Goal: Task Accomplishment & Management: Complete application form

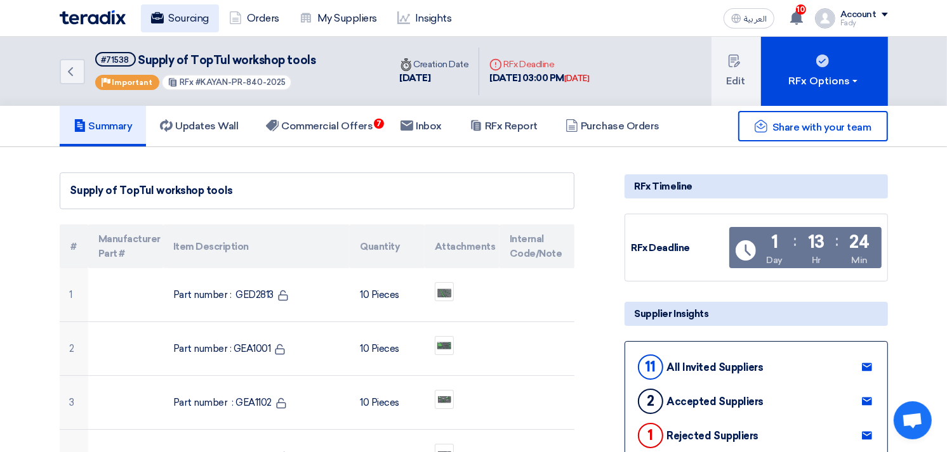
click at [176, 10] on link "Sourcing" at bounding box center [180, 18] width 78 height 28
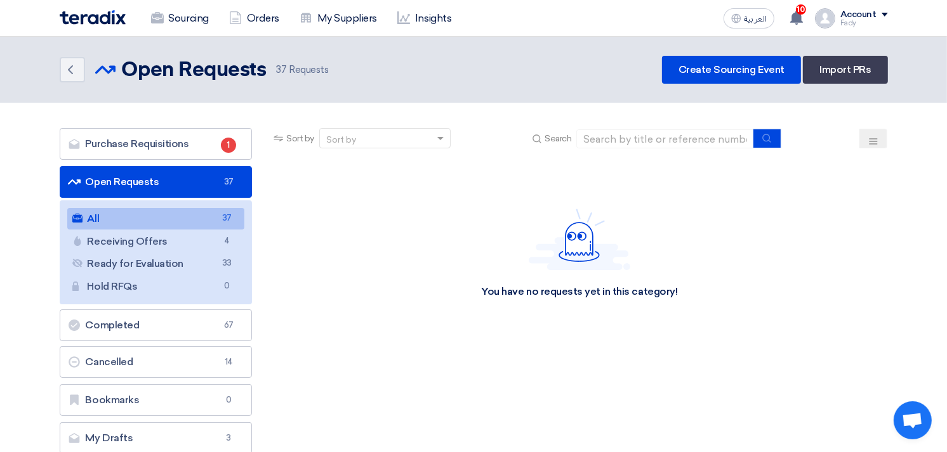
click at [124, 205] on ul "All All 37 Receiving Offers Receiving Offers 4 Ready for Evaluation Ready for E…" at bounding box center [156, 252] width 193 height 104
click at [127, 214] on link "All All 37" at bounding box center [156, 219] width 178 height 22
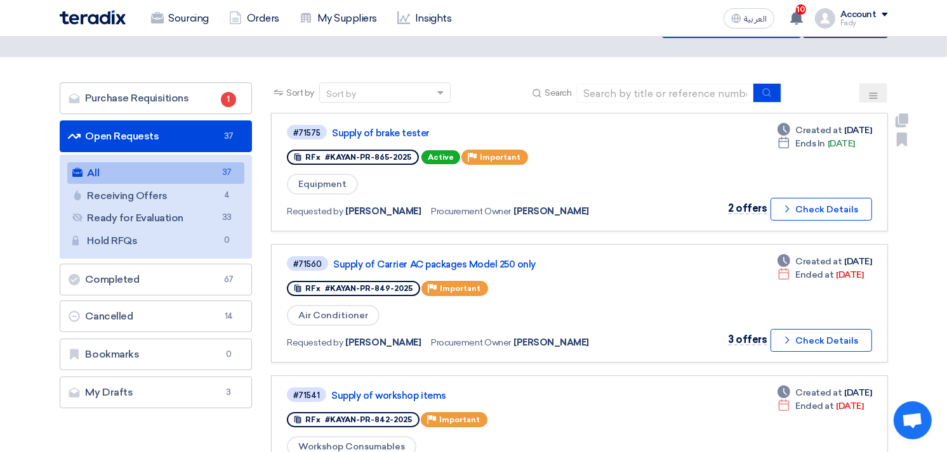
scroll to position [70, 0]
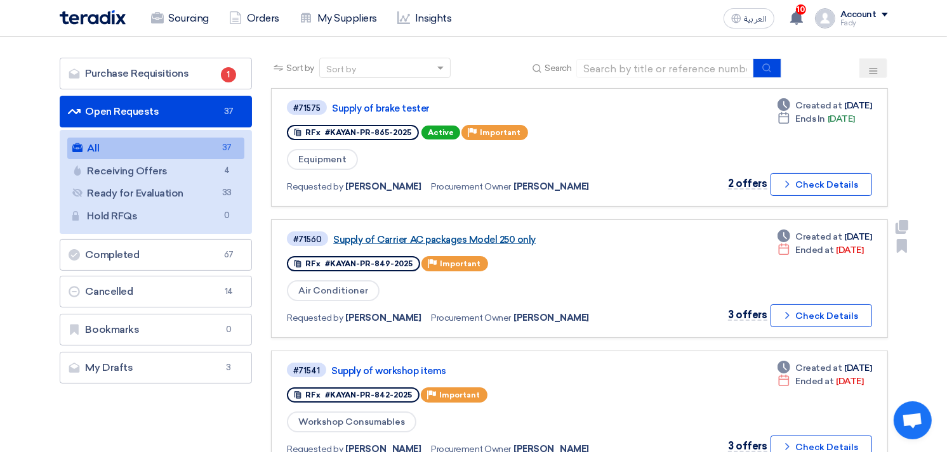
click at [480, 234] on link "Supply of Carrier AC packages Model 250 only" at bounding box center [491, 239] width 317 height 11
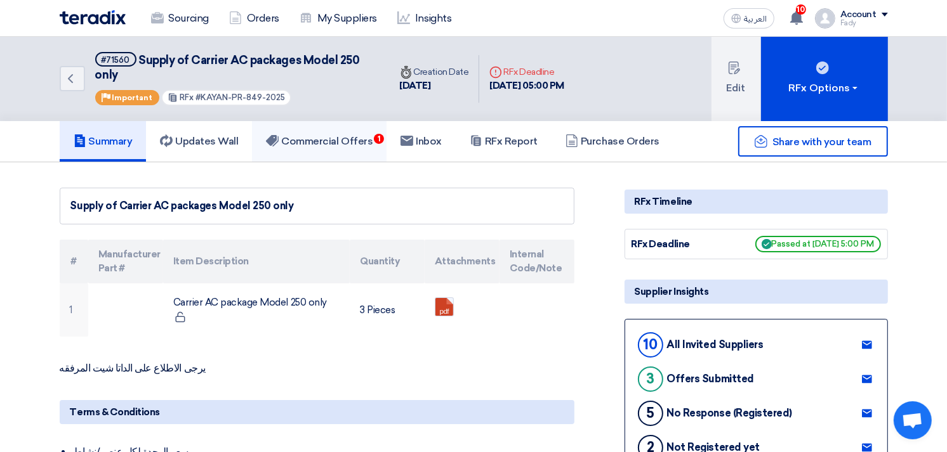
click at [362, 130] on link "Commercial Offers 1" at bounding box center [319, 141] width 135 height 41
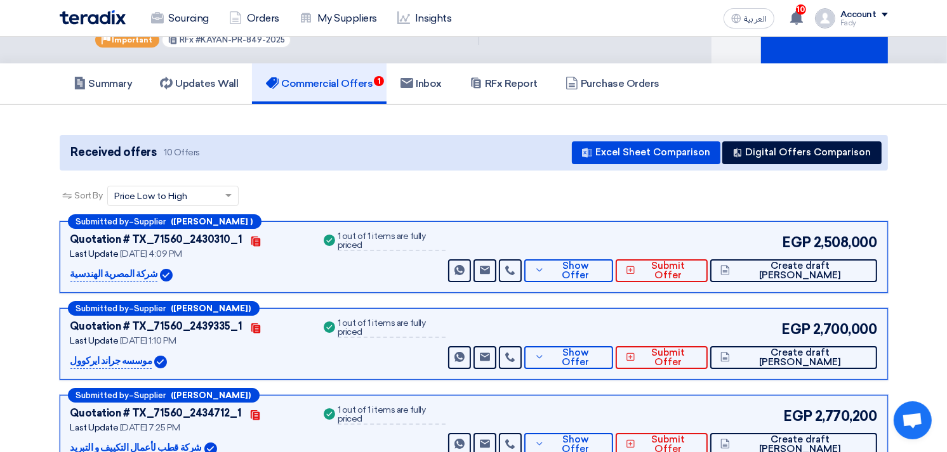
scroll to position [141, 0]
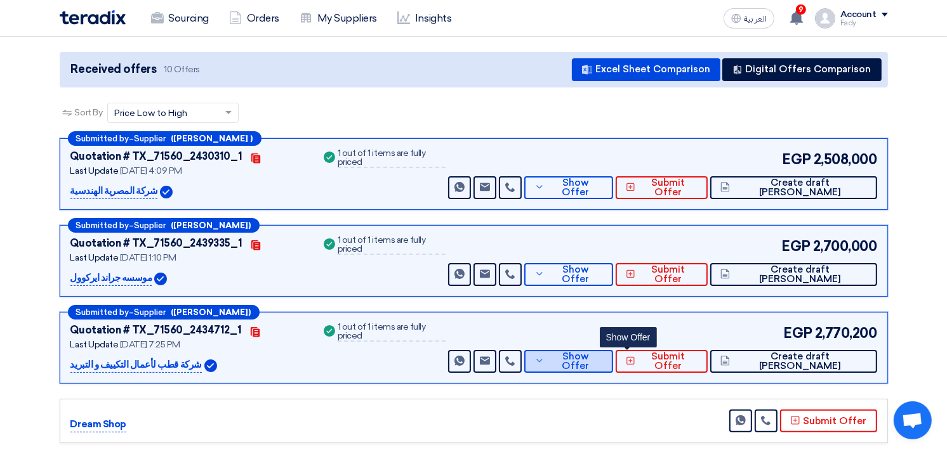
click at [603, 362] on span "Show Offer" at bounding box center [575, 361] width 55 height 19
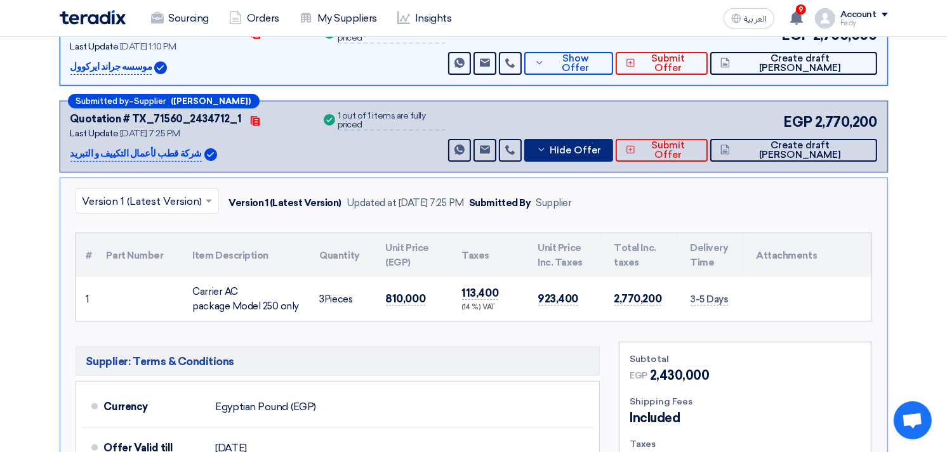
scroll to position [282, 0]
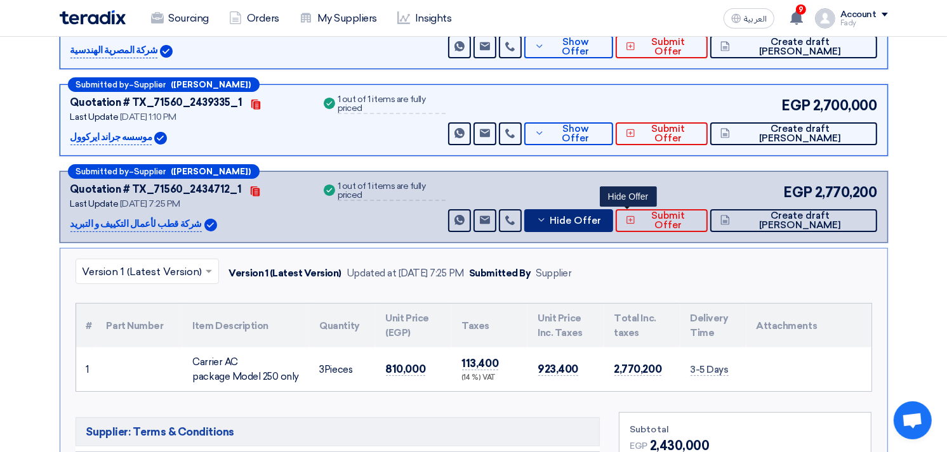
click at [613, 224] on button "Hide Offer" at bounding box center [568, 220] width 89 height 23
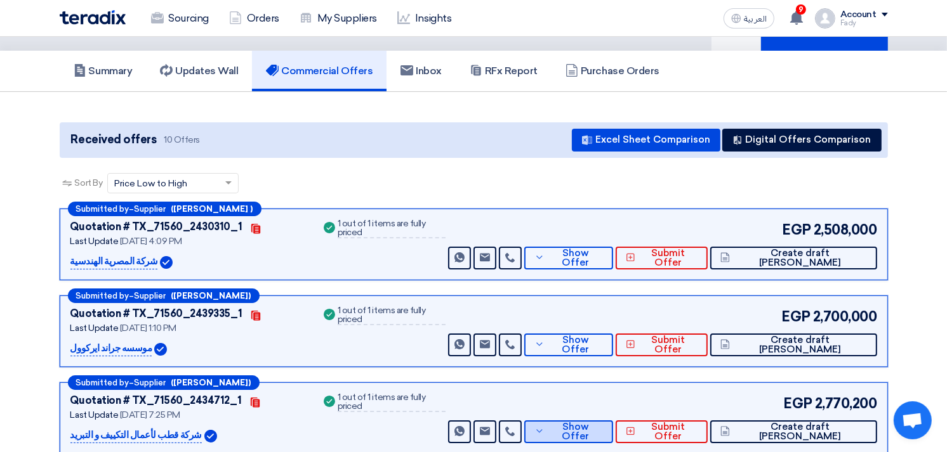
scroll to position [141, 0]
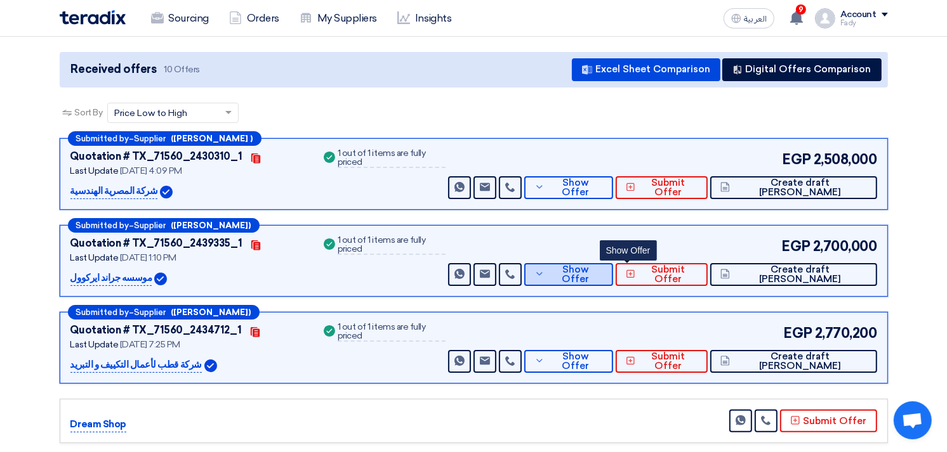
click at [603, 273] on span "Show Offer" at bounding box center [575, 274] width 55 height 19
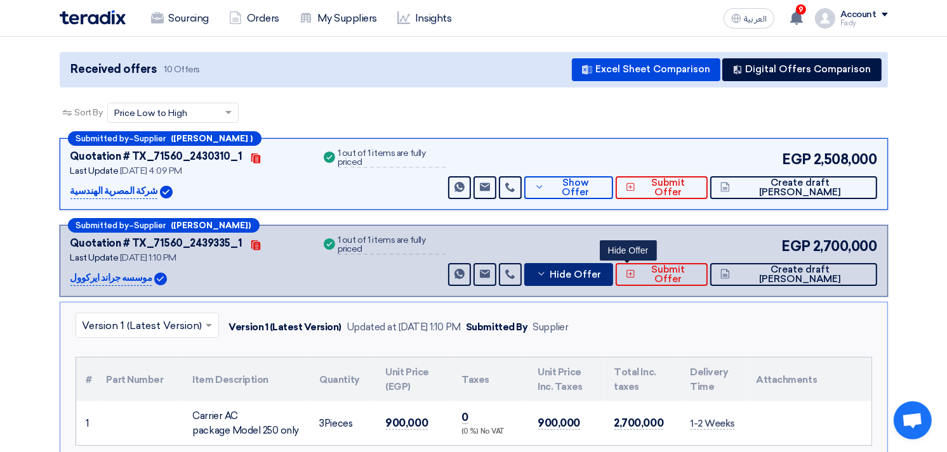
click at [601, 271] on span "Hide Offer" at bounding box center [574, 275] width 51 height 10
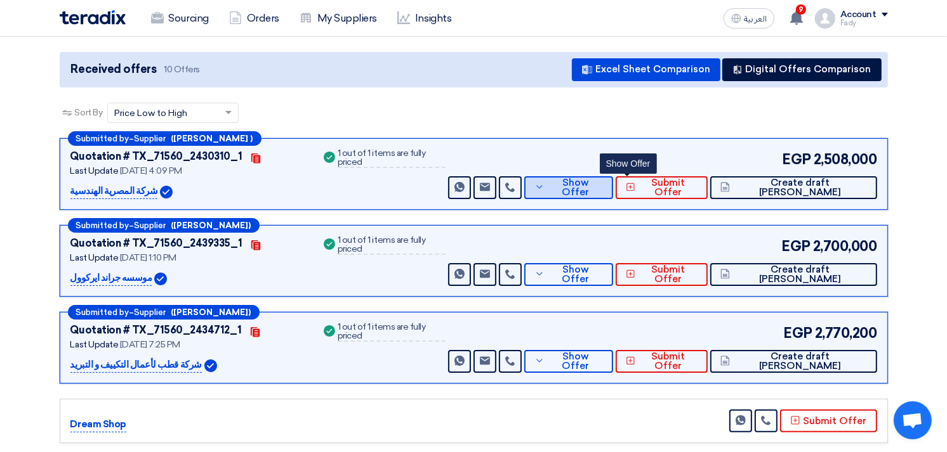
click at [603, 182] on span "Show Offer" at bounding box center [575, 187] width 55 height 19
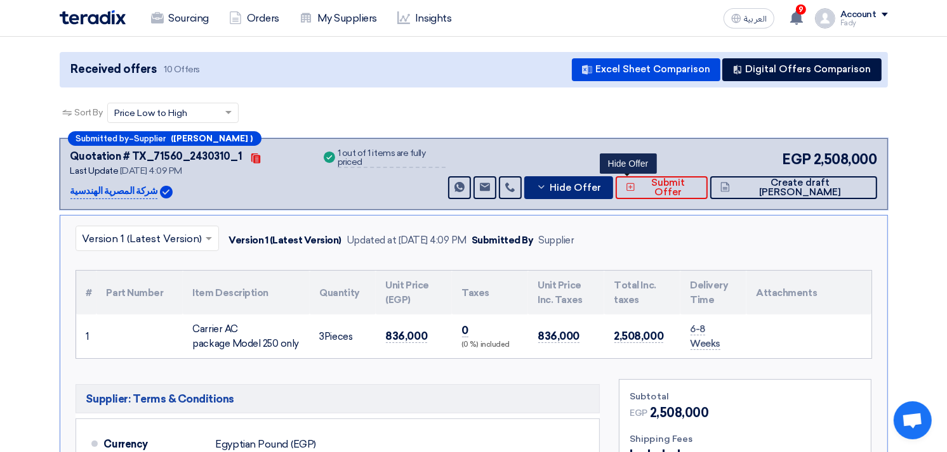
click at [601, 183] on span "Hide Offer" at bounding box center [574, 188] width 51 height 10
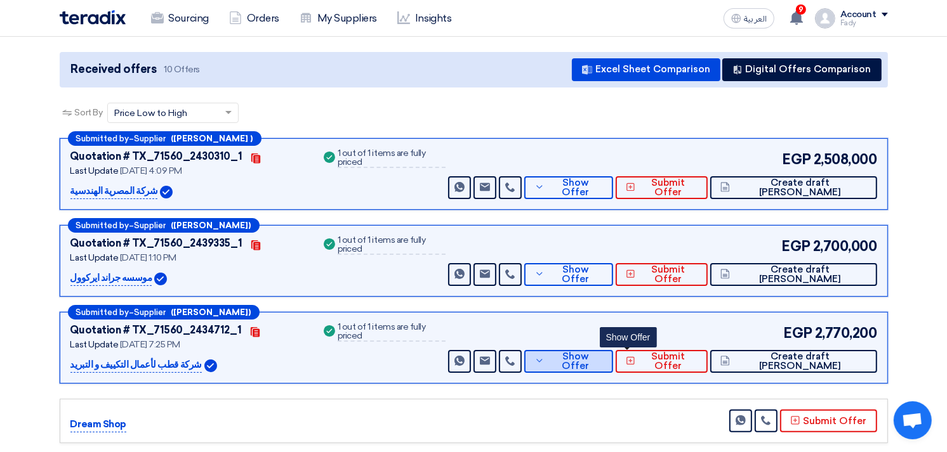
click at [544, 358] on icon at bounding box center [539, 361] width 10 height 10
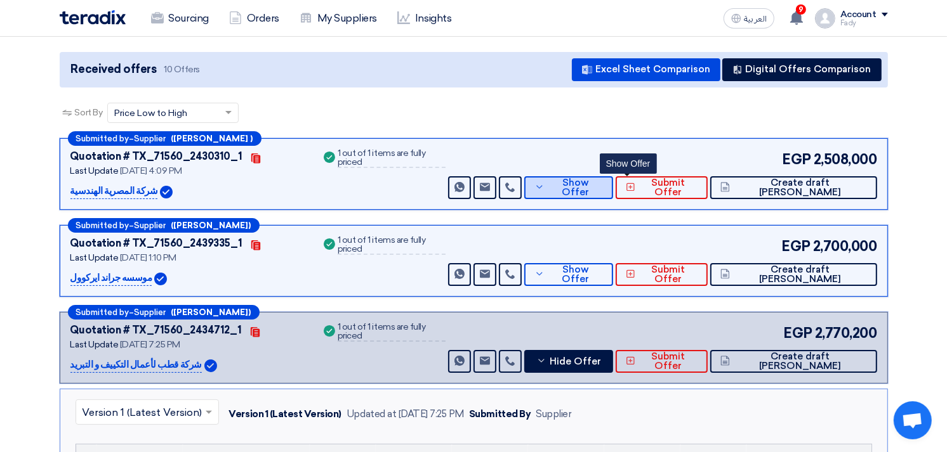
click at [603, 188] on span "Show Offer" at bounding box center [575, 187] width 55 height 19
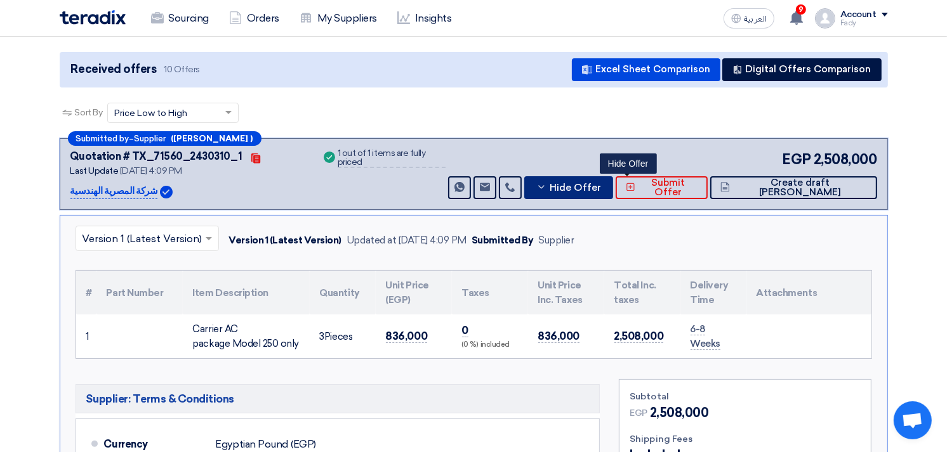
click at [610, 191] on button "Hide Offer" at bounding box center [568, 187] width 89 height 23
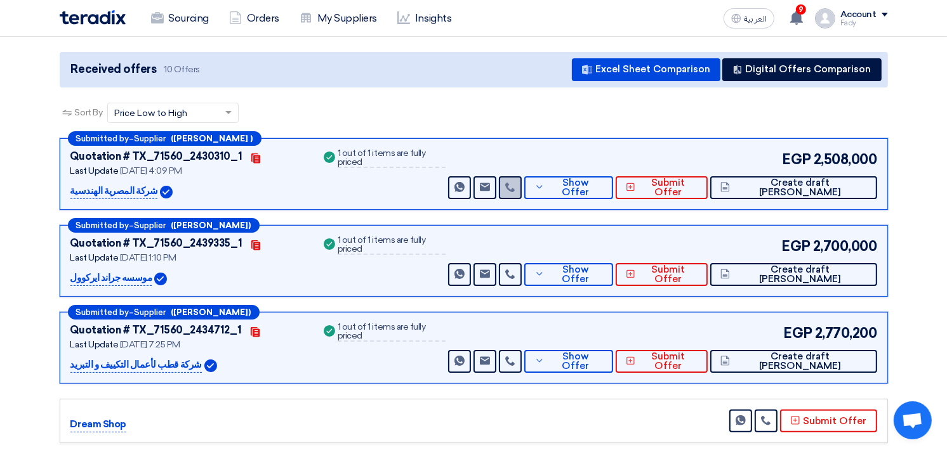
click at [515, 189] on icon at bounding box center [510, 187] width 10 height 10
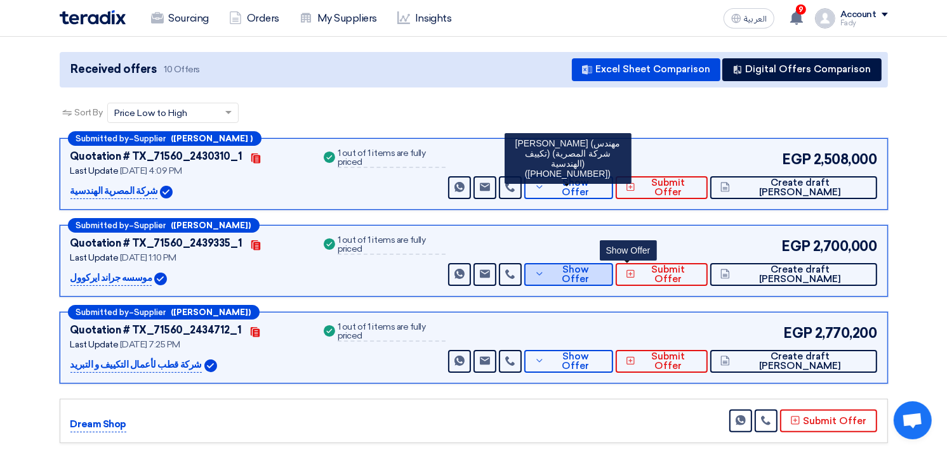
click at [603, 266] on span "Show Offer" at bounding box center [575, 274] width 55 height 19
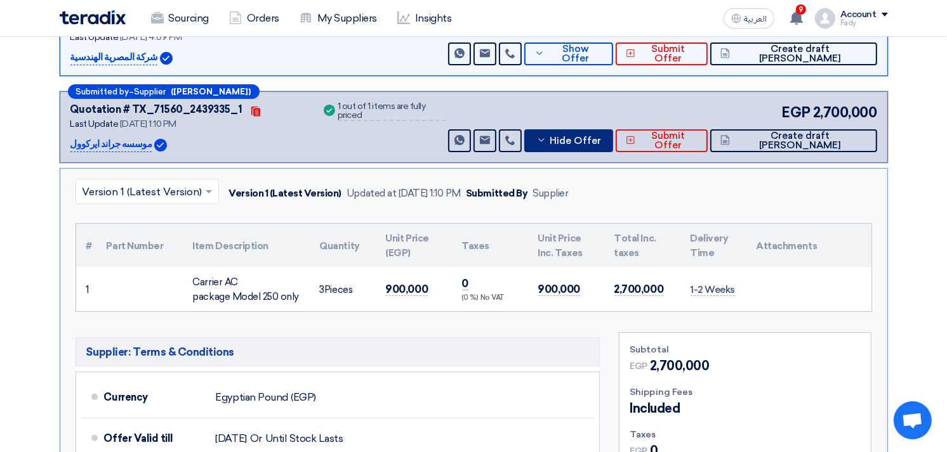
scroll to position [211, 0]
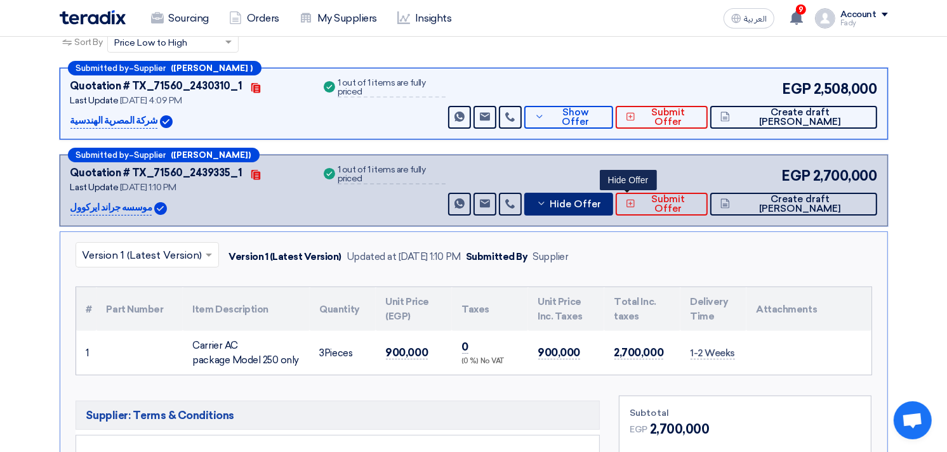
click at [601, 201] on span "Hide Offer" at bounding box center [574, 205] width 51 height 10
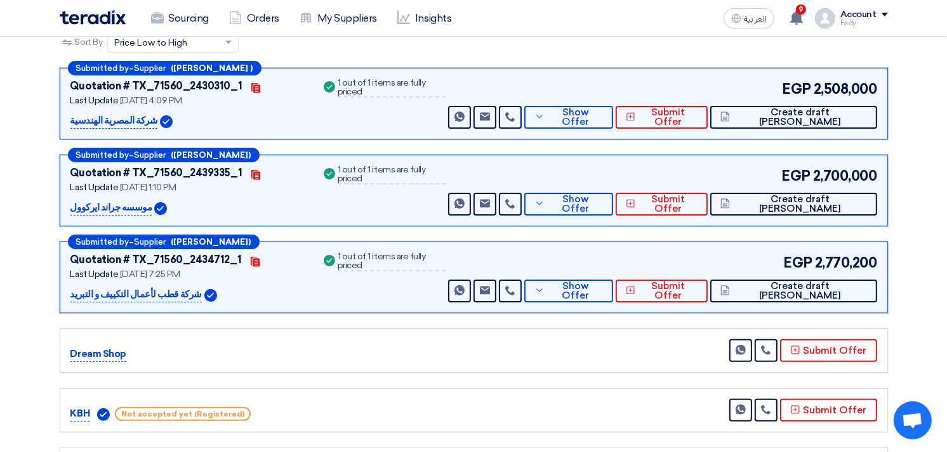
click at [594, 301] on div "Submitted by – Supplier ([PERSON_NAME]) Quotation # TX_71560_2434712_1 Contacts…" at bounding box center [474, 278] width 828 height 72
click at [542, 289] on use at bounding box center [539, 290] width 6 height 3
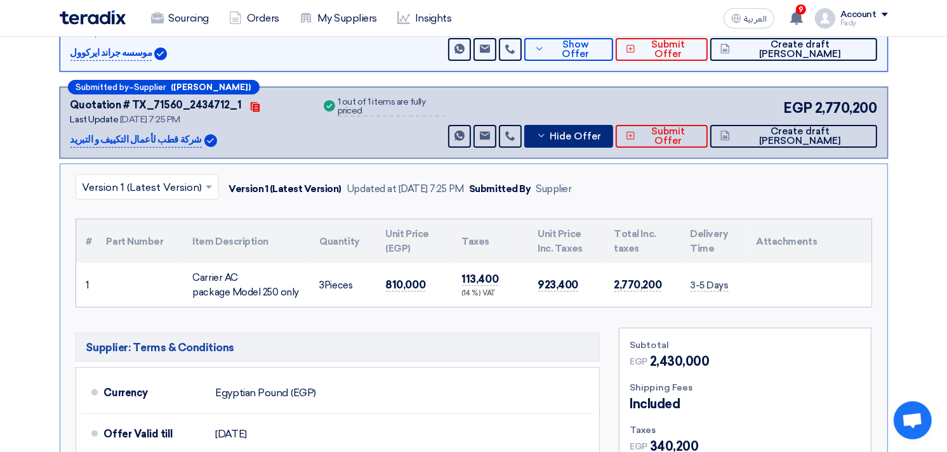
scroll to position [282, 0]
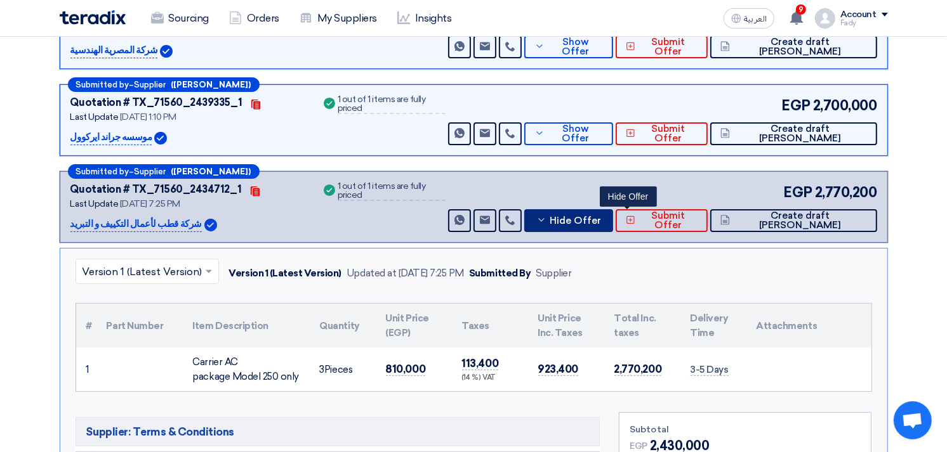
click at [613, 209] on button "Hide Offer" at bounding box center [568, 220] width 89 height 23
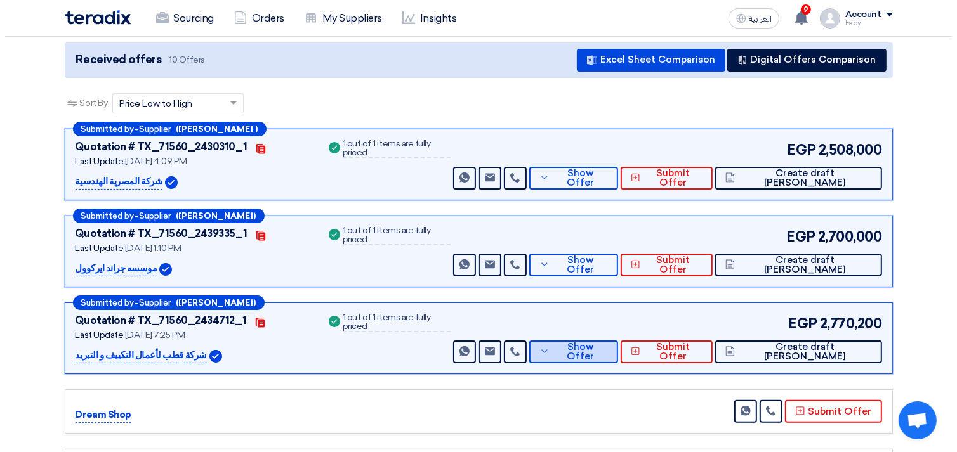
scroll to position [141, 0]
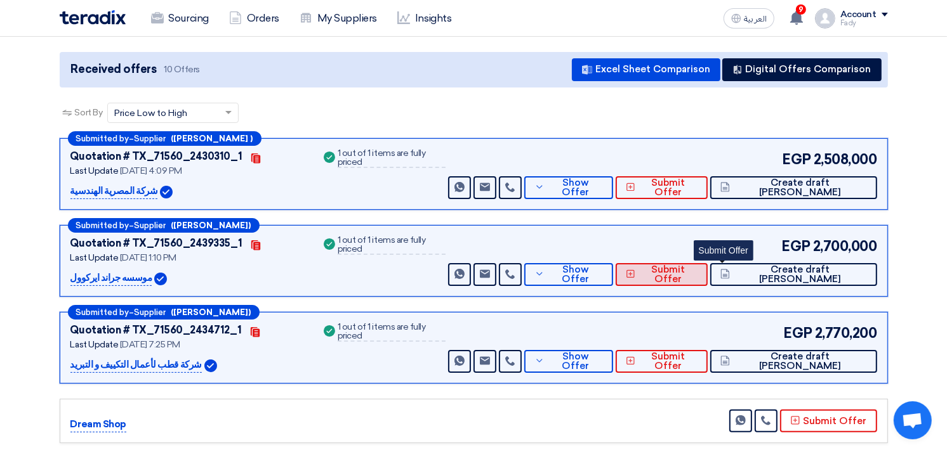
click at [697, 274] on span "Submit Offer" at bounding box center [667, 274] width 59 height 19
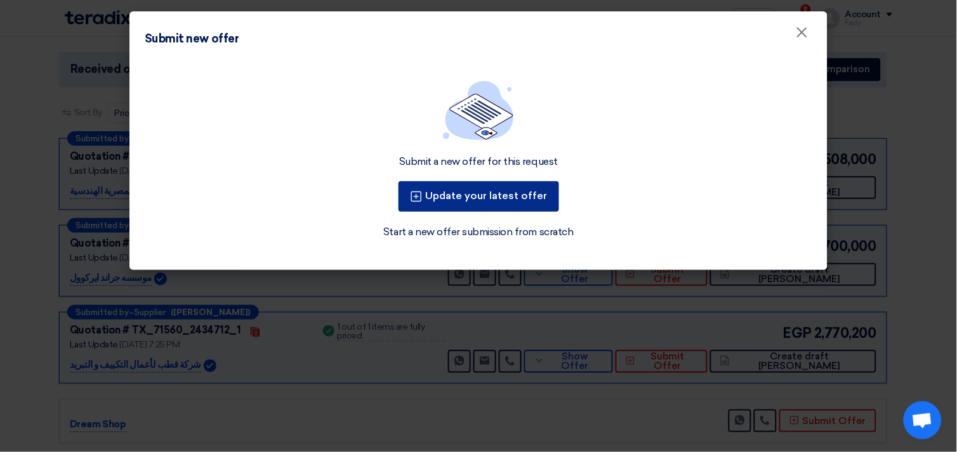
click at [519, 200] on button "Update your latest offer" at bounding box center [478, 196] width 161 height 30
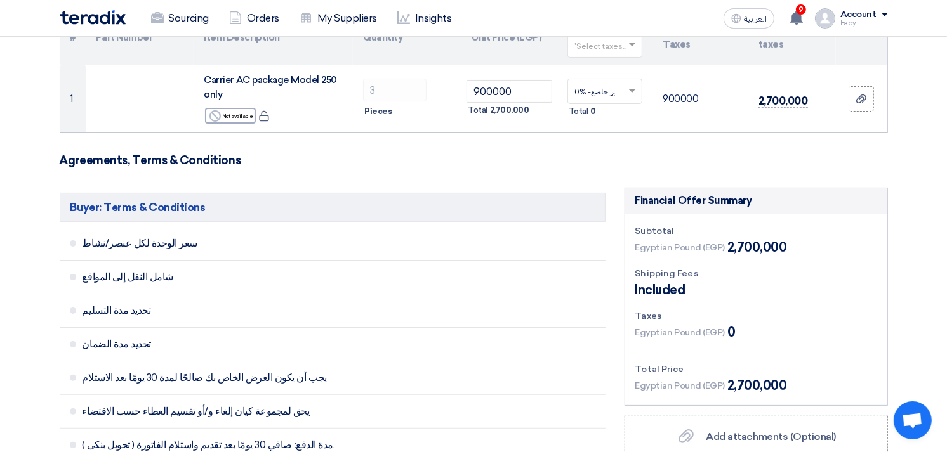
scroll to position [70, 0]
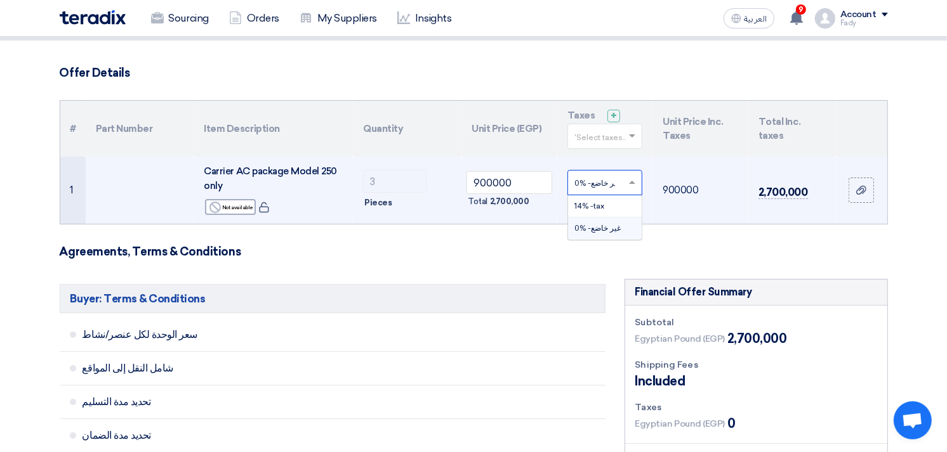
click at [626, 181] on span at bounding box center [634, 182] width 16 height 11
click at [605, 207] on div "14% -tax" at bounding box center [605, 206] width 74 height 22
drag, startPoint x: 518, startPoint y: 184, endPoint x: 331, endPoint y: 181, distance: 187.2
click at [331, 181] on tr "1 Carrier AC package Model 250 only Reject Not available 3 900000" at bounding box center [473, 190] width 827 height 67
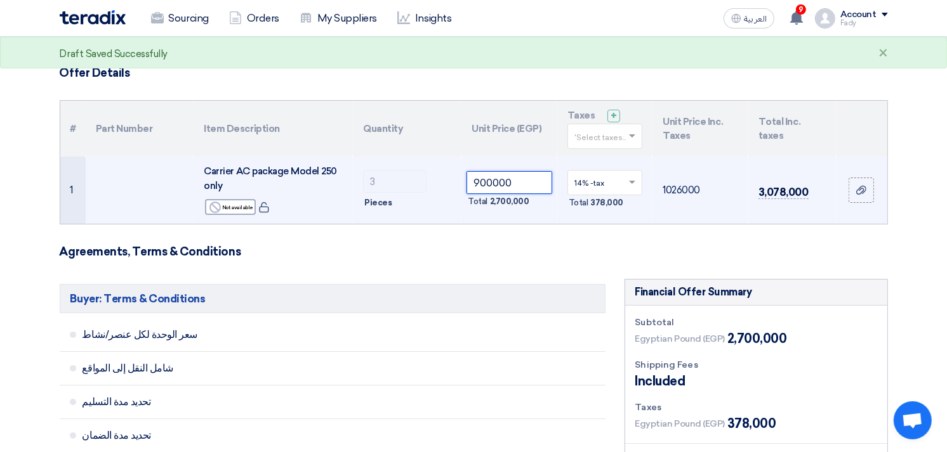
paste input "789473.6842105263"
drag, startPoint x: 491, startPoint y: 181, endPoint x: 463, endPoint y: 180, distance: 27.9
click at [463, 180] on td "789473.6842105263 Total 2,368,421.05" at bounding box center [509, 190] width 96 height 67
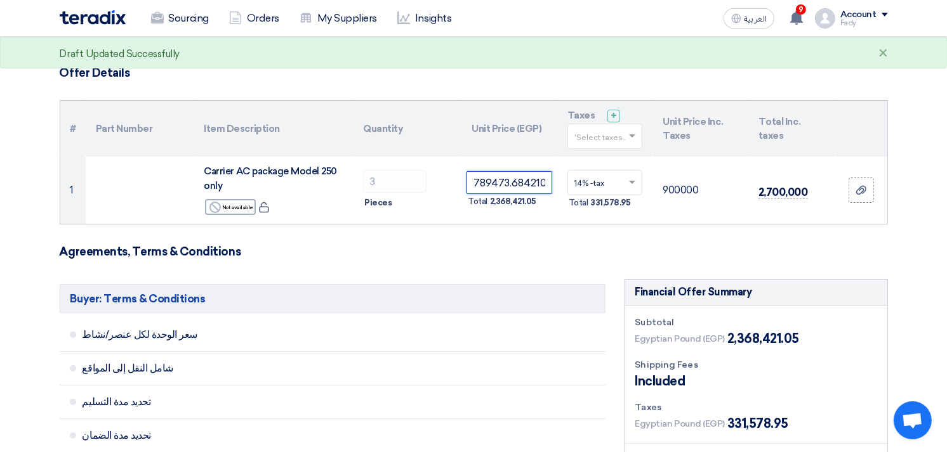
type input "789473.6842105263"
click at [518, 148] on th "Unit Price (EGP)" at bounding box center [509, 129] width 96 height 56
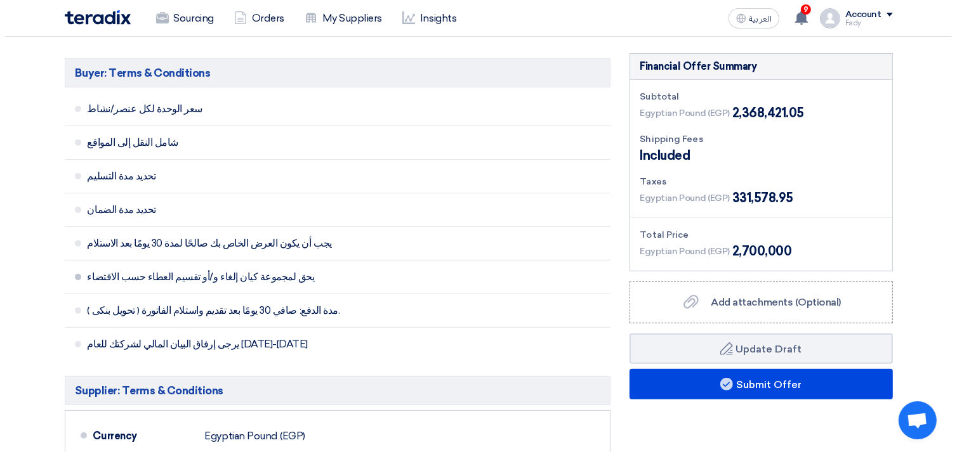
scroll to position [352, 0]
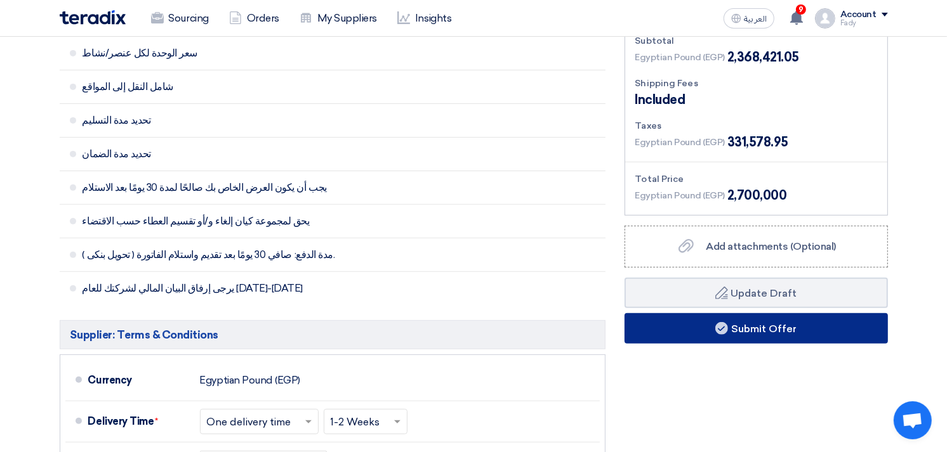
click at [722, 322] on icon at bounding box center [721, 328] width 13 height 13
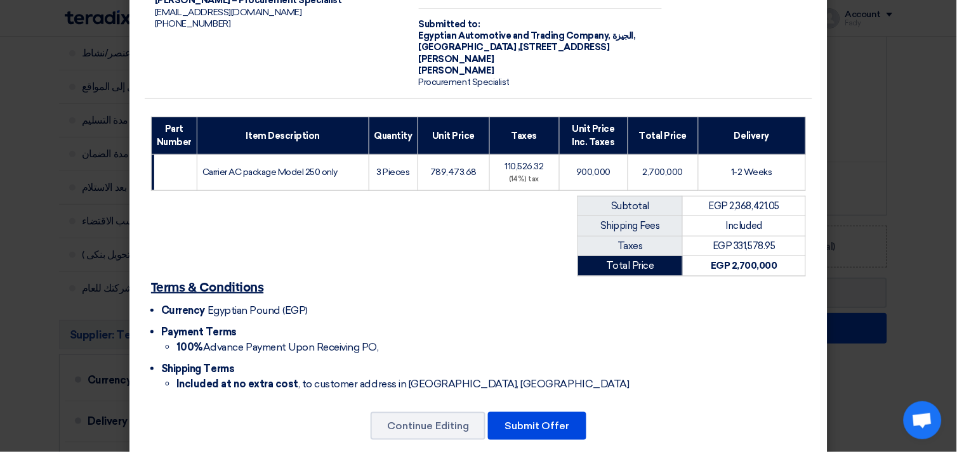
scroll to position [98, 0]
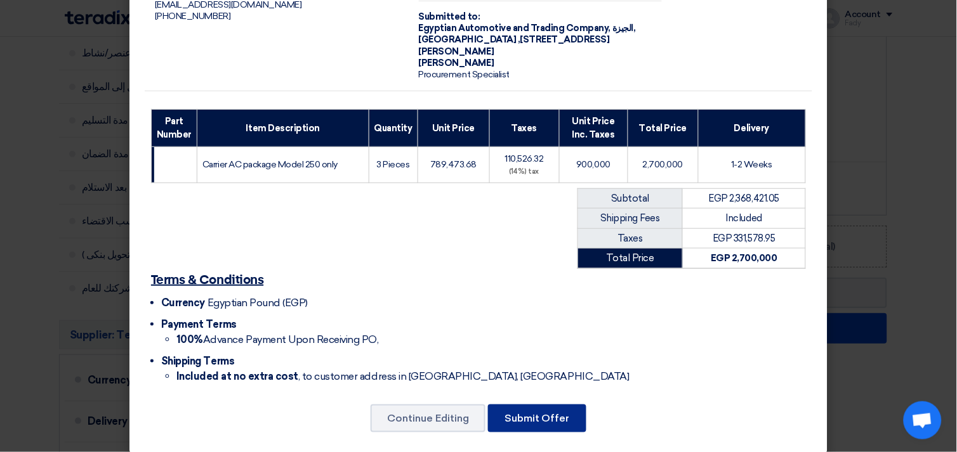
click at [551, 406] on button "Submit Offer" at bounding box center [537, 419] width 98 height 28
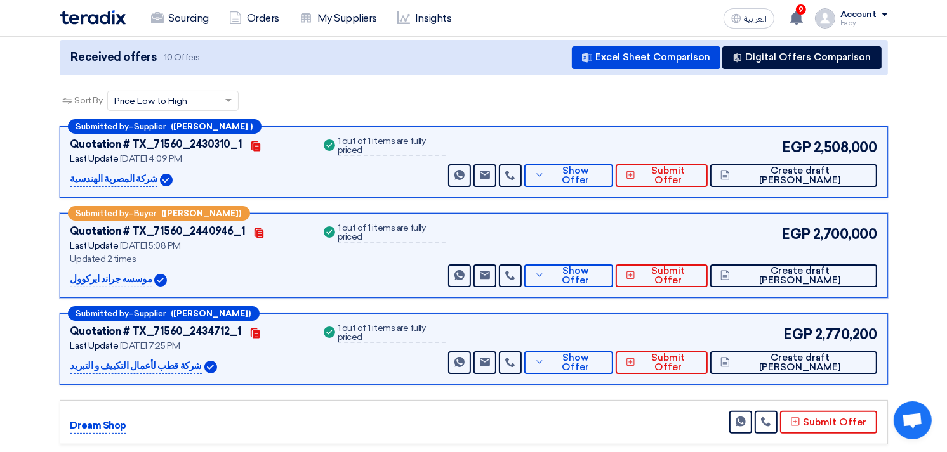
scroll to position [185, 0]
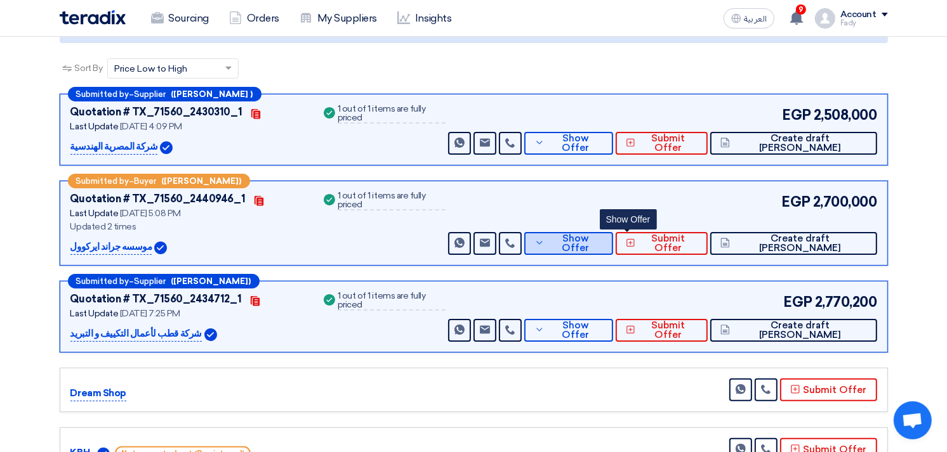
click at [607, 246] on button "Show Offer" at bounding box center [568, 243] width 89 height 23
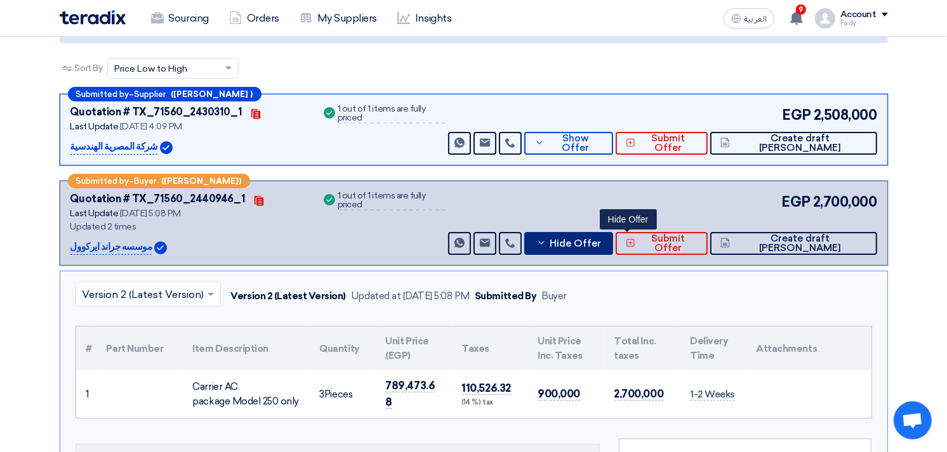
click at [607, 247] on button "Hide Offer" at bounding box center [568, 243] width 89 height 23
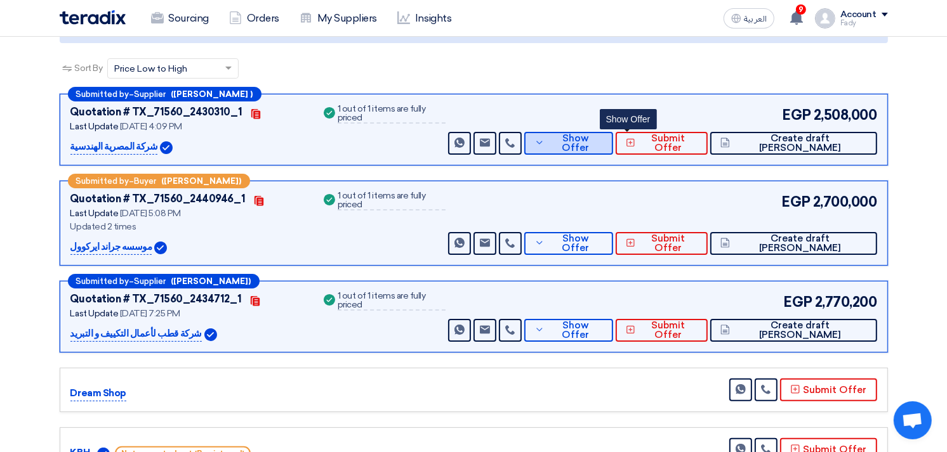
click at [613, 134] on button "Show Offer" at bounding box center [568, 143] width 89 height 23
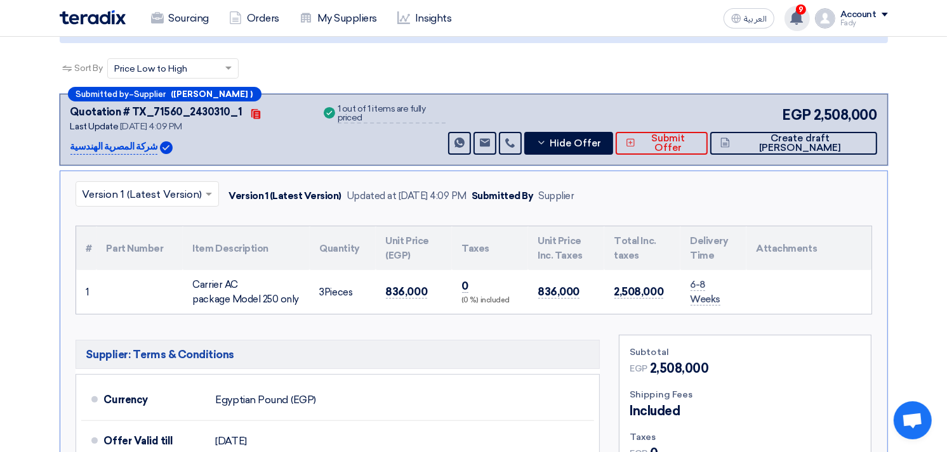
click at [803, 10] on span "9" at bounding box center [801, 9] width 10 height 10
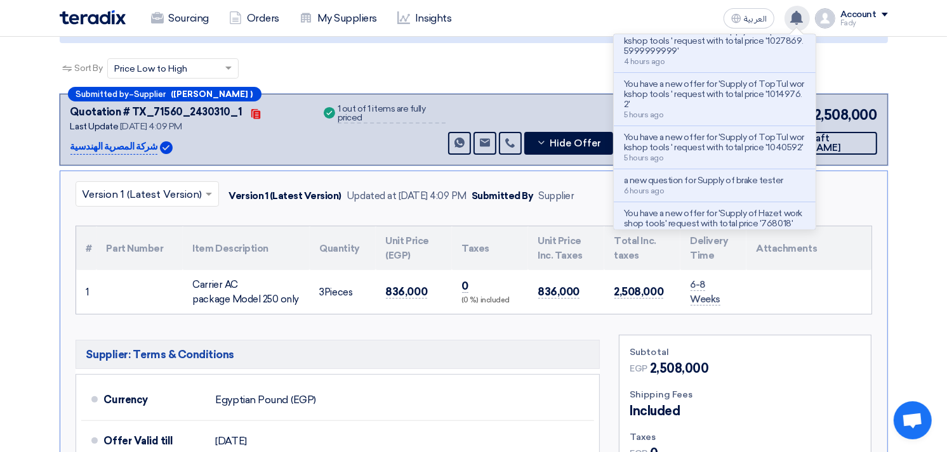
scroll to position [282, 0]
click at [520, 73] on div "Sort By Sort by × Price Low to High ×" at bounding box center [474, 76] width 828 height 36
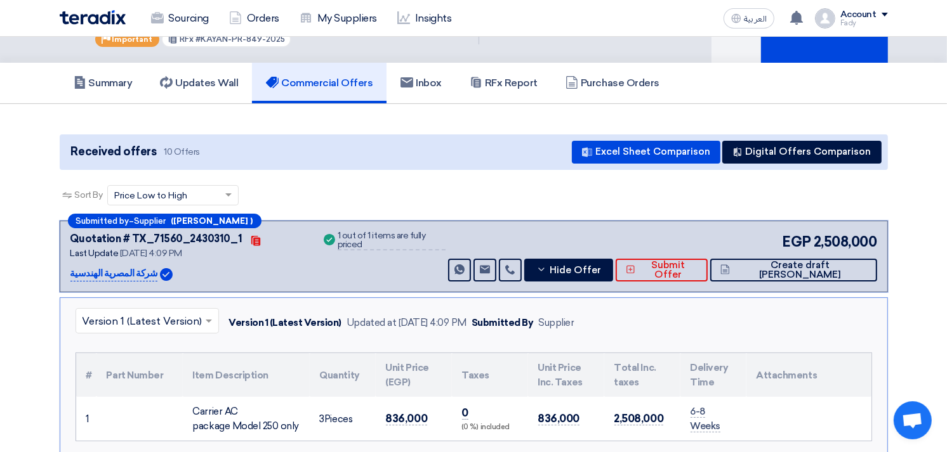
scroll to position [0, 0]
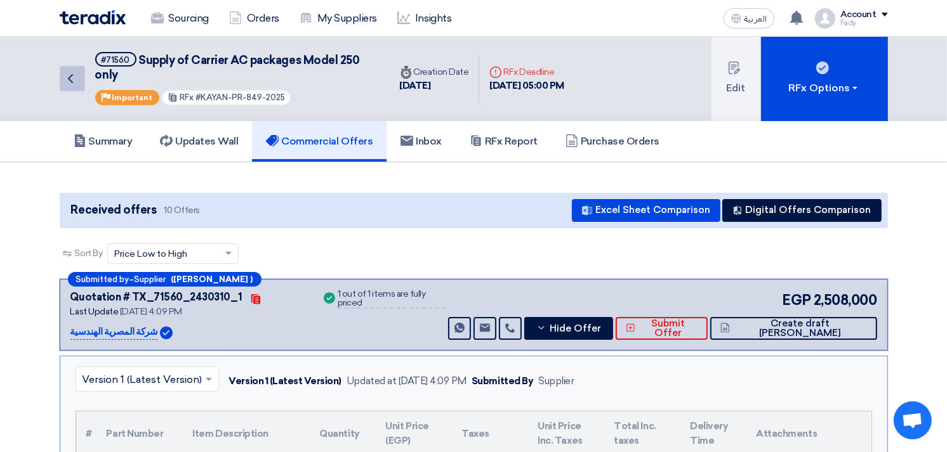
click at [70, 76] on use at bounding box center [70, 78] width 5 height 9
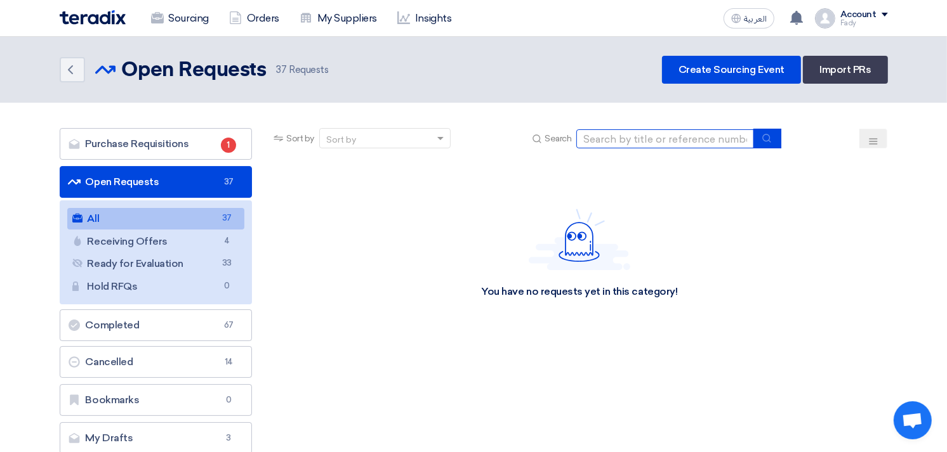
click at [625, 147] on input at bounding box center [665, 138] width 178 height 19
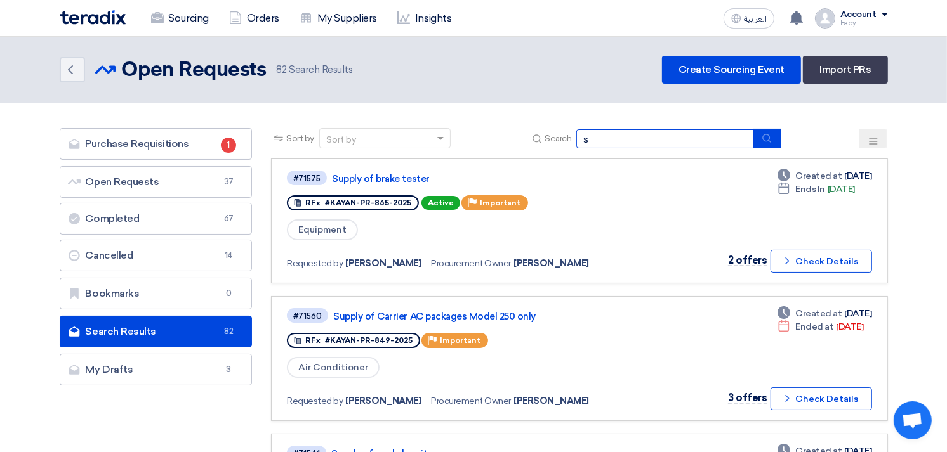
type input "skoda"
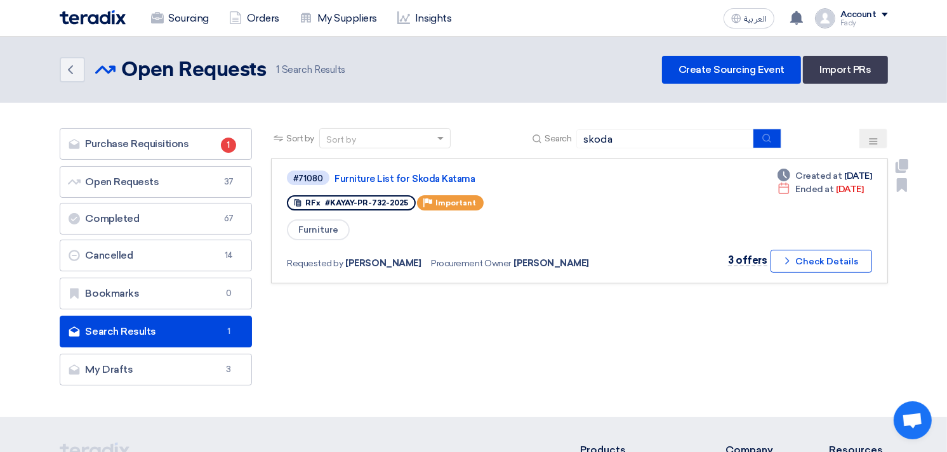
click at [417, 210] on app-show-project-priority "Priority Important" at bounding box center [451, 203] width 68 height 20
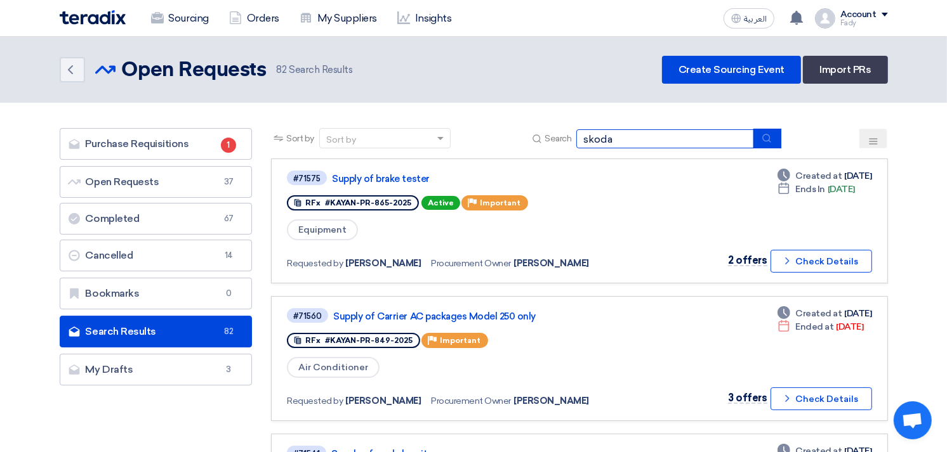
click at [657, 137] on input "skoda" at bounding box center [665, 138] width 178 height 19
click at [784, 140] on div "Sort by Sort by Search [GEOGRAPHIC_DATA]" at bounding box center [579, 143] width 616 height 30
click at [771, 131] on button "submit" at bounding box center [767, 139] width 28 height 20
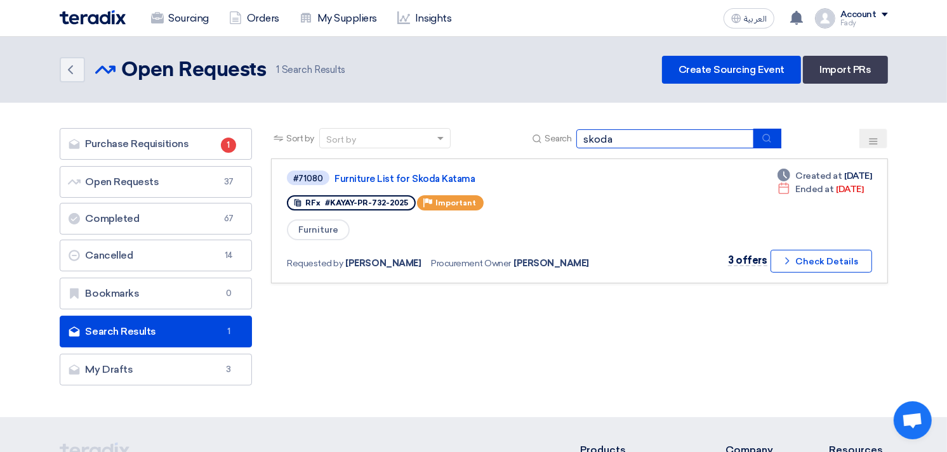
click at [666, 140] on input "skoda" at bounding box center [665, 138] width 178 height 19
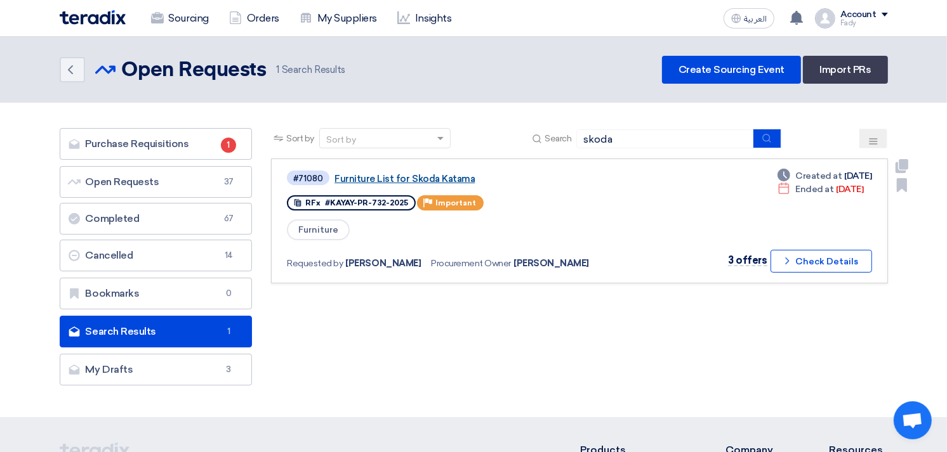
click at [440, 173] on link "Furniture List for Skoda Katama" at bounding box center [492, 178] width 317 height 11
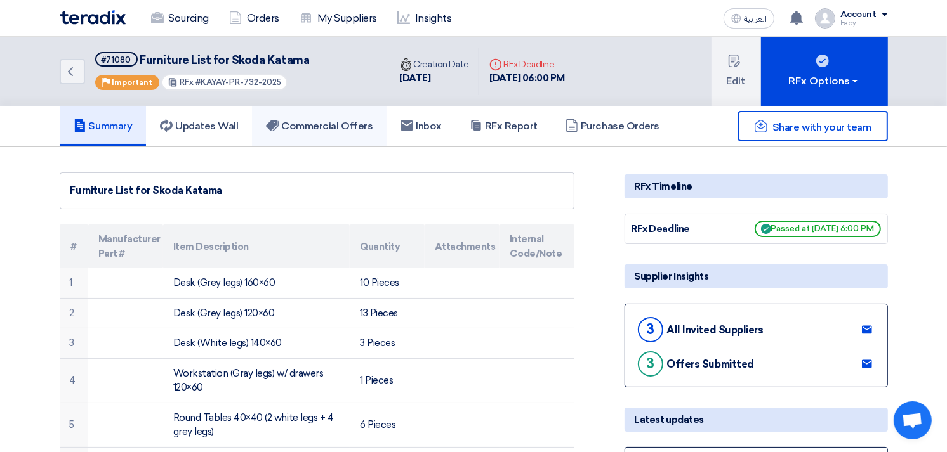
click at [338, 117] on link "Commercial Offers" at bounding box center [319, 126] width 135 height 41
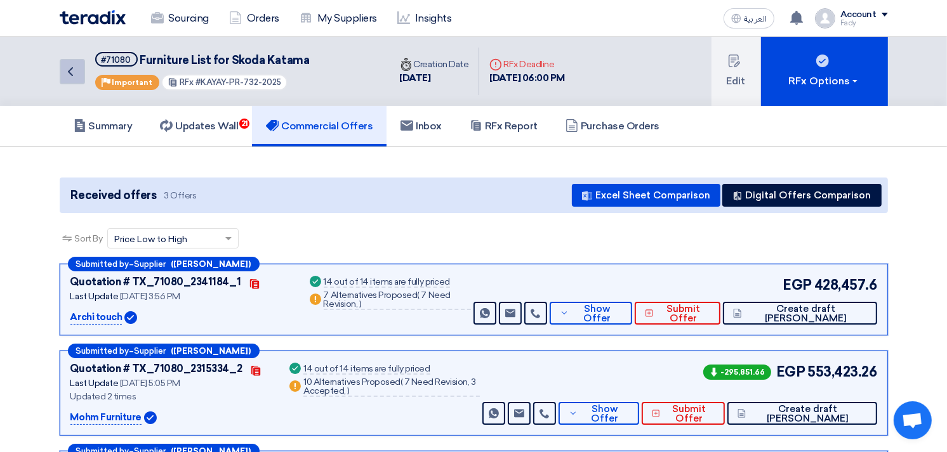
click at [70, 67] on use at bounding box center [70, 71] width 5 height 9
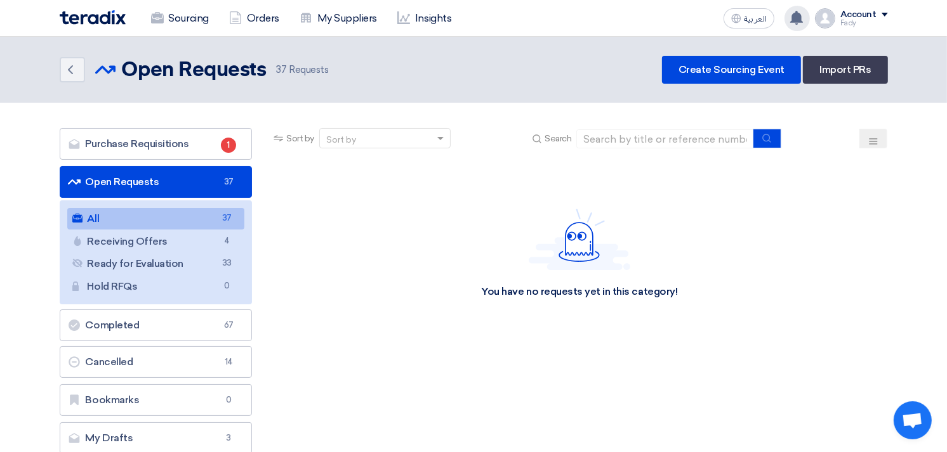
click at [792, 15] on icon at bounding box center [796, 18] width 14 height 14
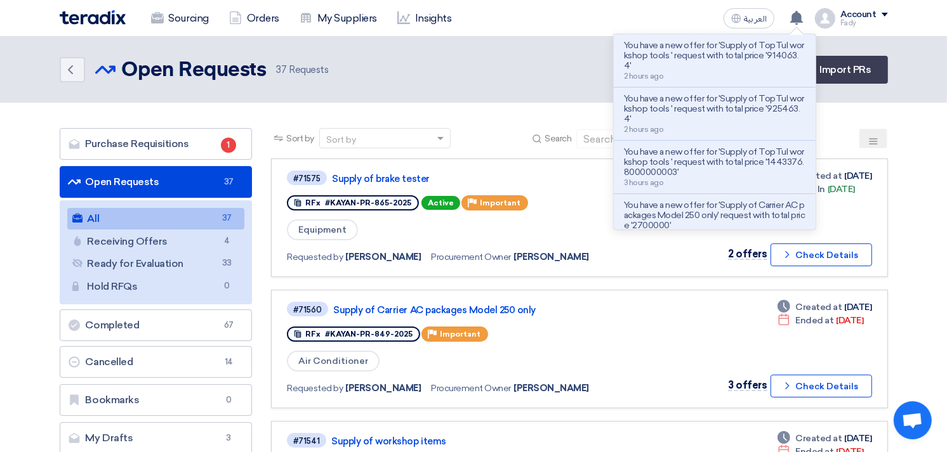
click at [504, 151] on div "Sort by Sort by Search" at bounding box center [579, 143] width 616 height 30
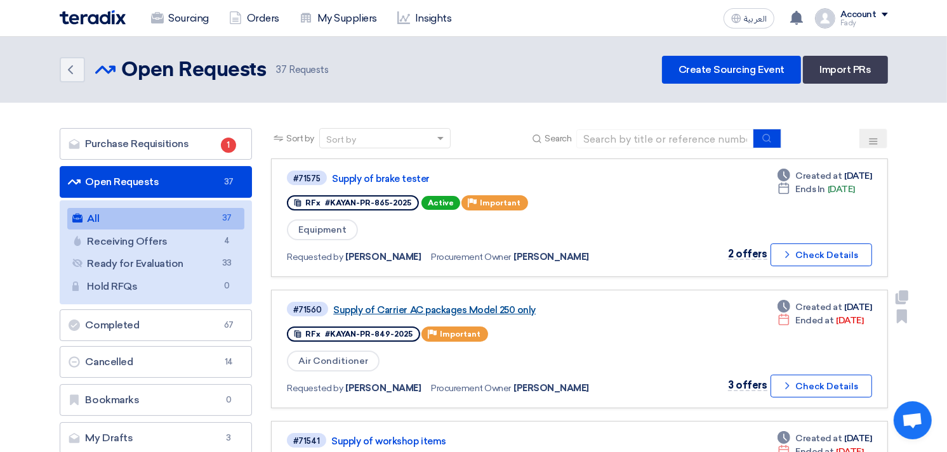
click at [498, 305] on link "Supply of Carrier AC packages Model 250 only" at bounding box center [491, 310] width 317 height 11
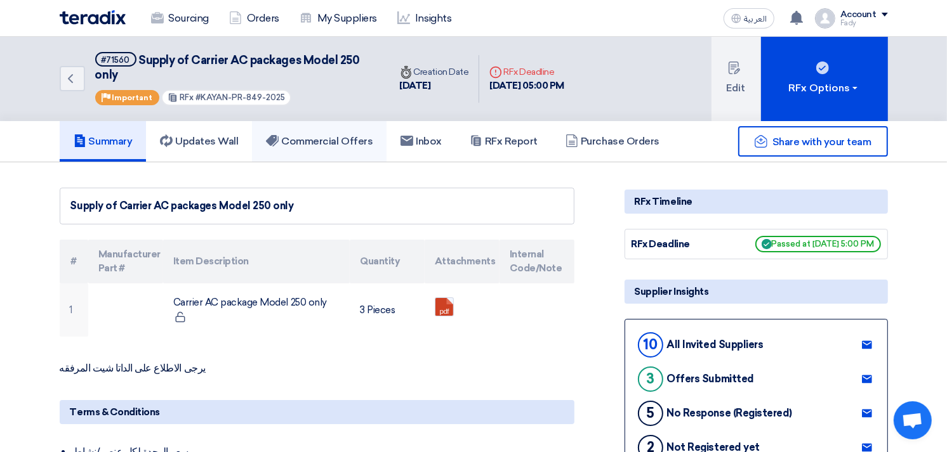
click at [356, 140] on h5 "Commercial Offers" at bounding box center [319, 141] width 107 height 13
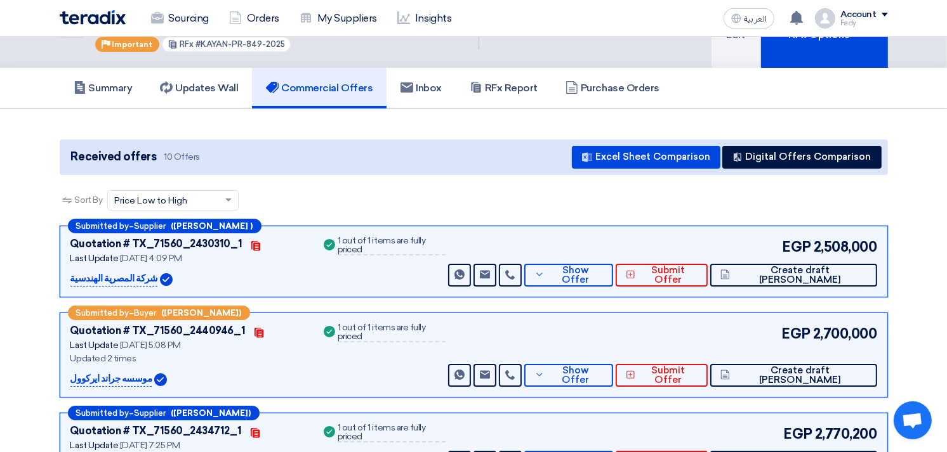
scroll to position [70, 0]
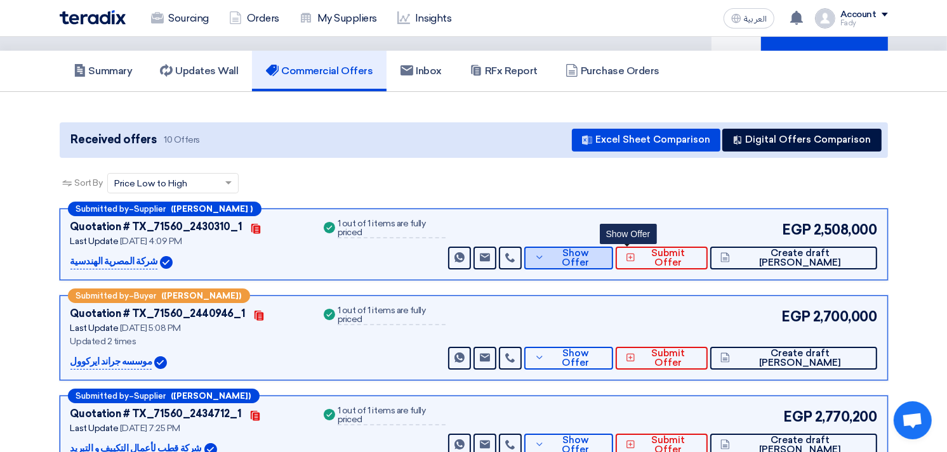
click at [603, 255] on span "Show Offer" at bounding box center [575, 258] width 55 height 19
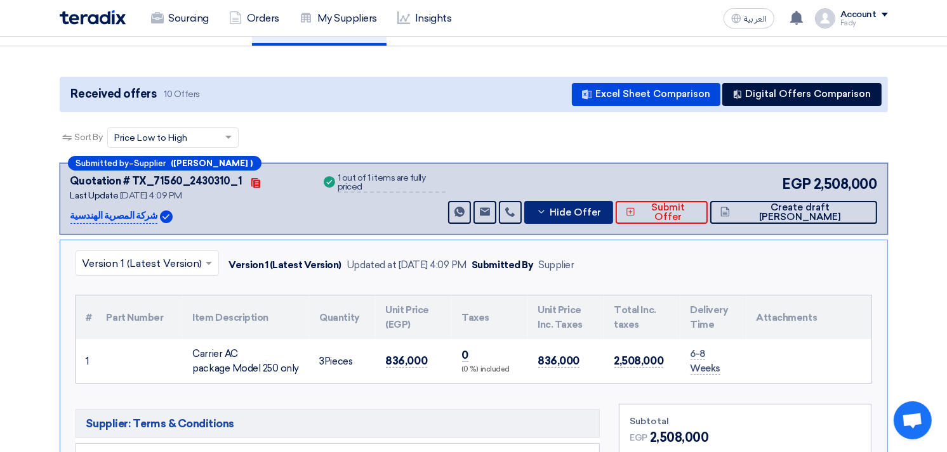
scroll to position [141, 0]
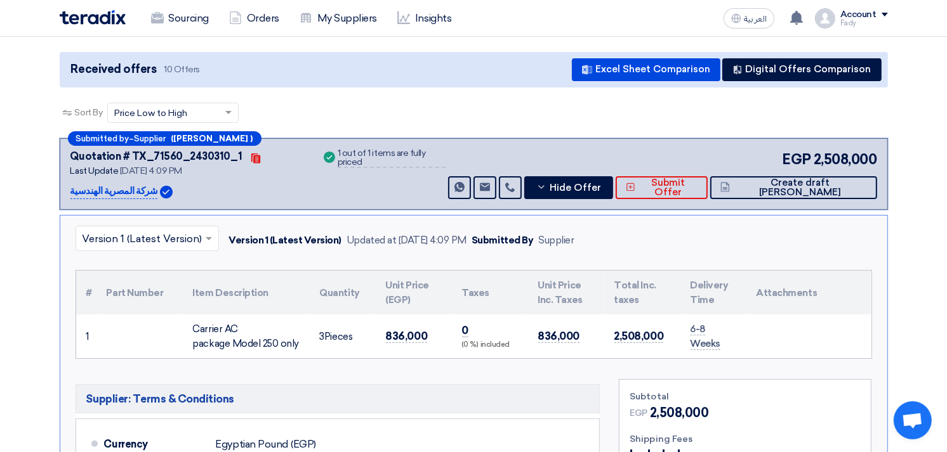
click at [509, 108] on div "Sort By Sort by × Price Low to High ×" at bounding box center [474, 121] width 828 height 36
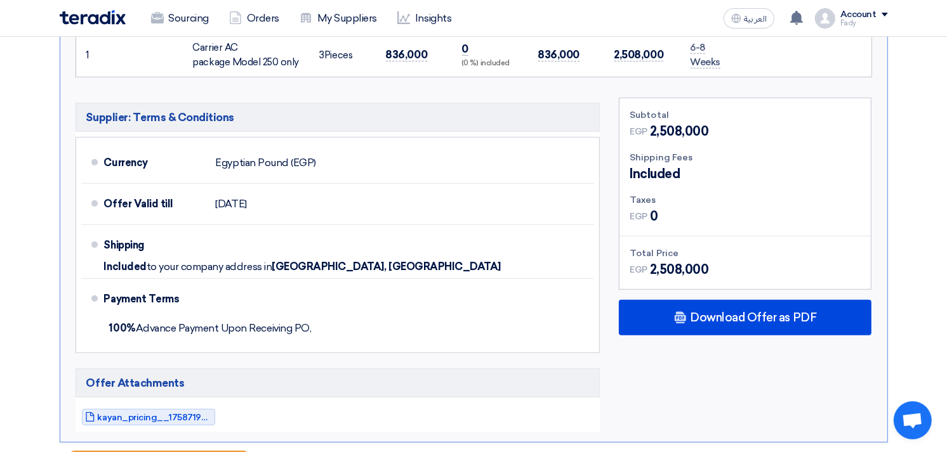
scroll to position [282, 0]
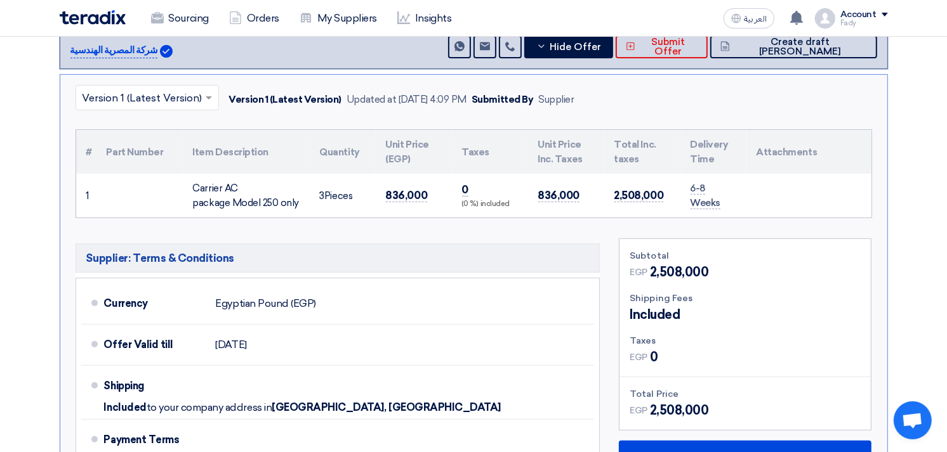
click at [492, 115] on div "× Version 1 (Latest Version) Version 1 (Latest Version) Updated at [DATE] 4:09 …" at bounding box center [474, 329] width 828 height 510
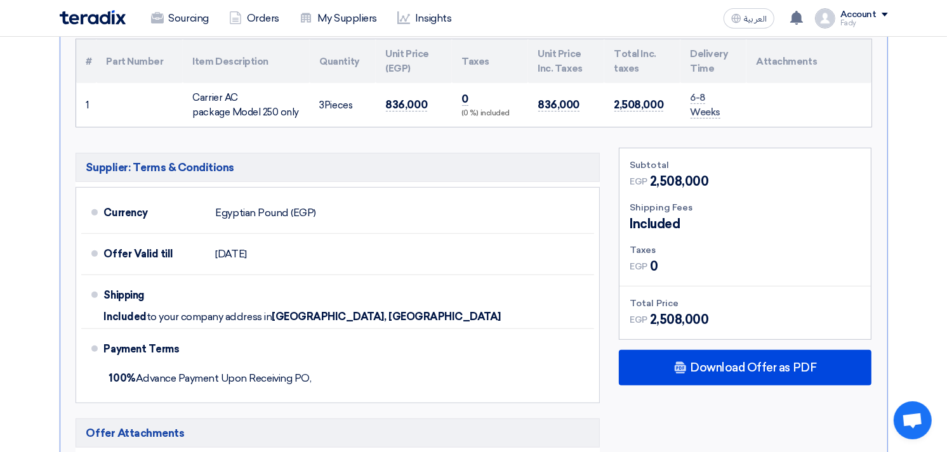
scroll to position [493, 0]
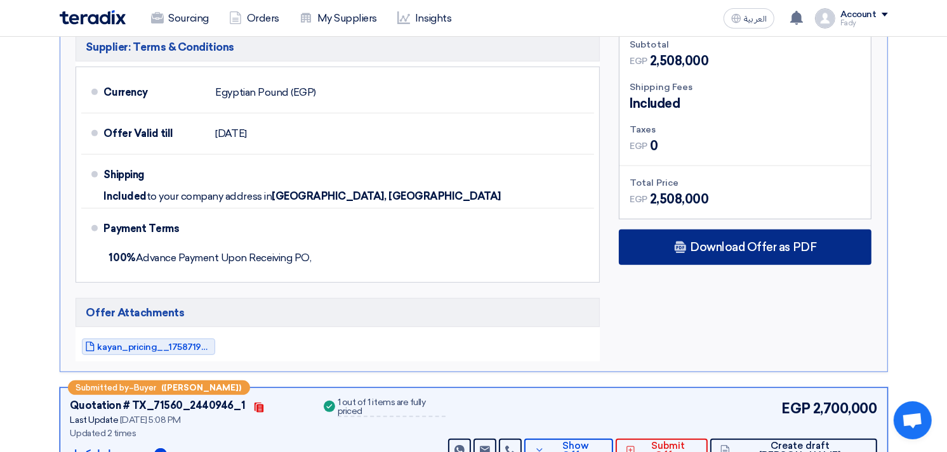
click at [735, 242] on span "Download Offer as PDF" at bounding box center [753, 247] width 126 height 11
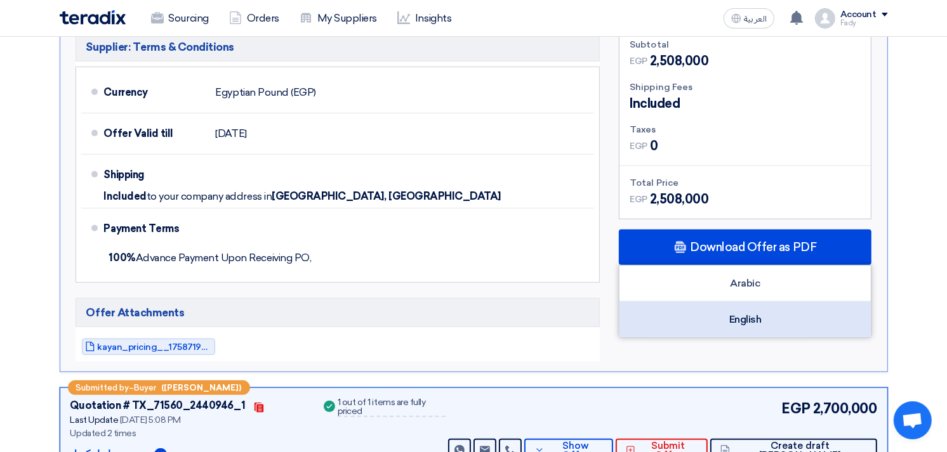
click at [751, 322] on div "English" at bounding box center [744, 320] width 251 height 36
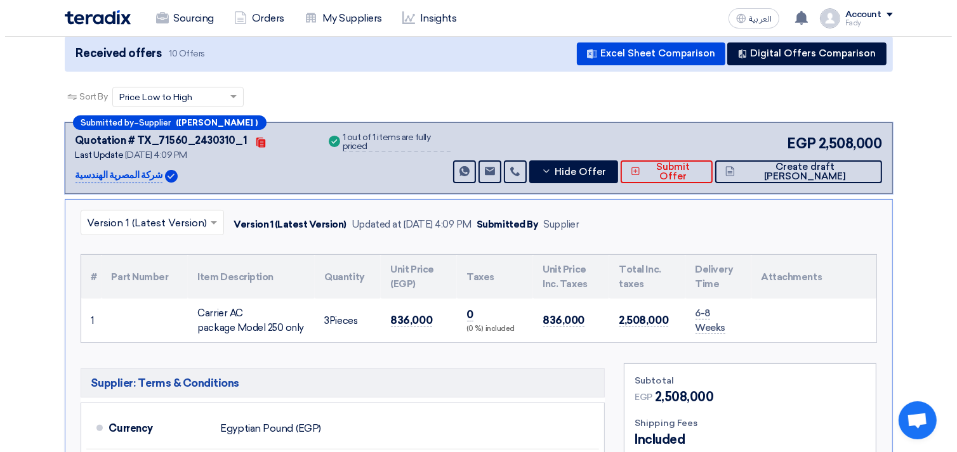
scroll to position [141, 0]
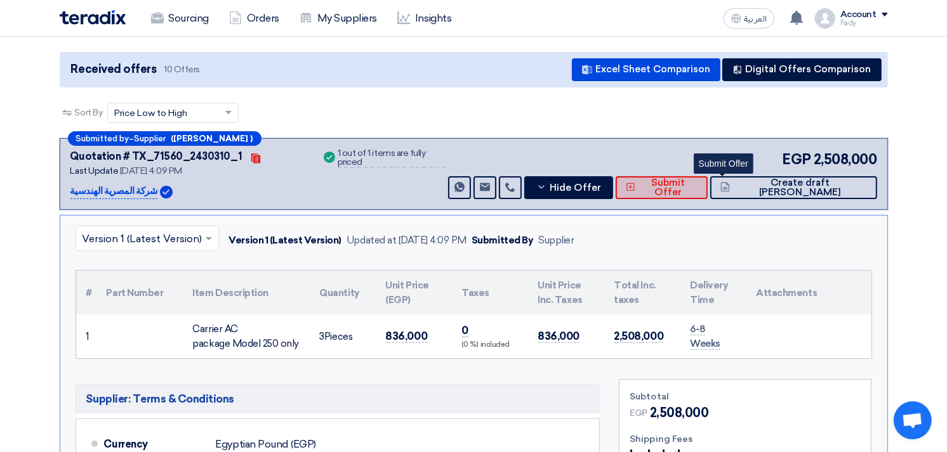
click at [697, 185] on span "Submit Offer" at bounding box center [667, 187] width 59 height 19
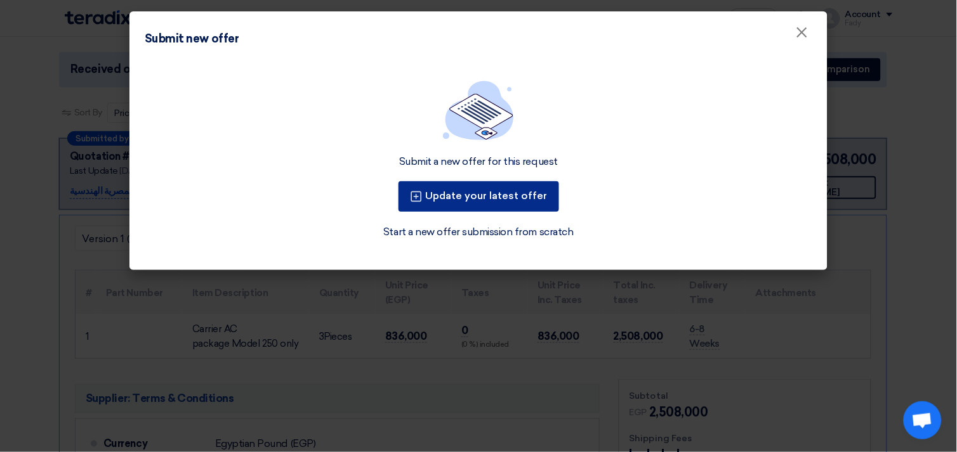
click at [468, 204] on button "Update your latest offer" at bounding box center [478, 196] width 161 height 30
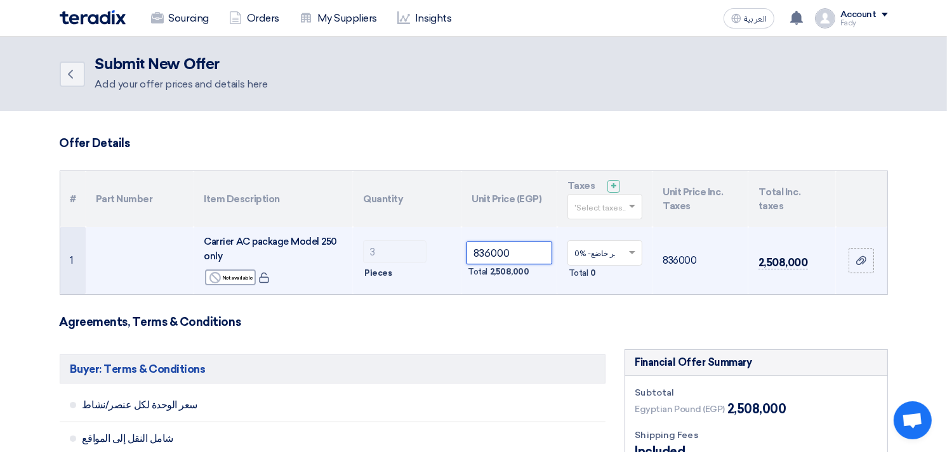
drag, startPoint x: 521, startPoint y: 253, endPoint x: 439, endPoint y: 265, distance: 82.7
click at [439, 265] on tr "1 Carrier AC package Model 250 only Reject Not available 3 836000" at bounding box center [473, 260] width 827 height 67
paste input "733333.3333333333"
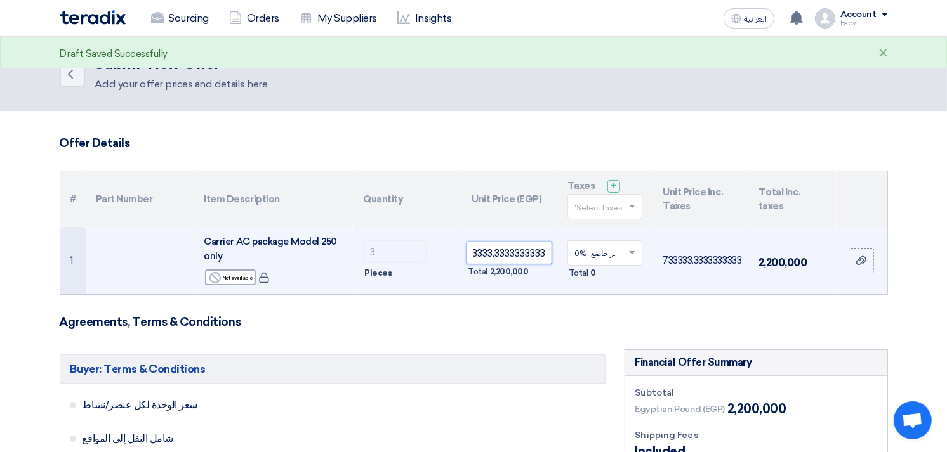
type input "733333.3333333333"
click at [619, 256] on input "text" at bounding box center [598, 254] width 49 height 21
click at [603, 273] on span "14% -tax" at bounding box center [589, 276] width 30 height 9
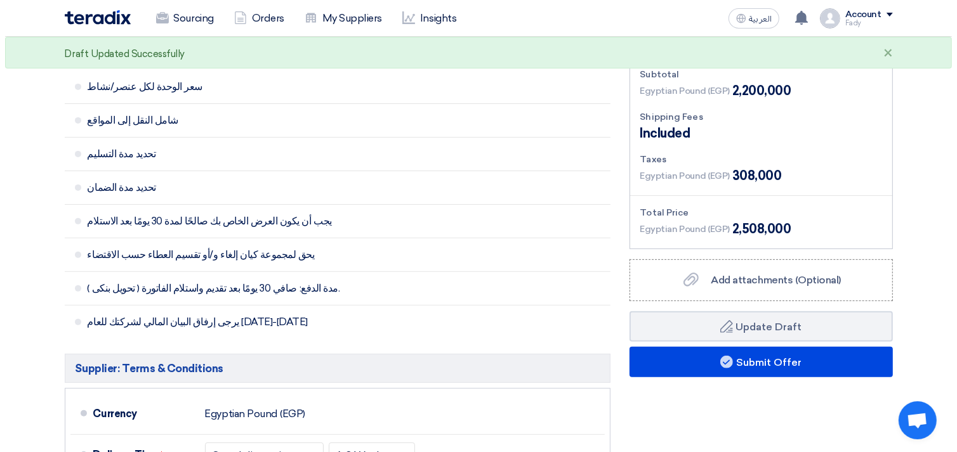
scroll to position [352, 0]
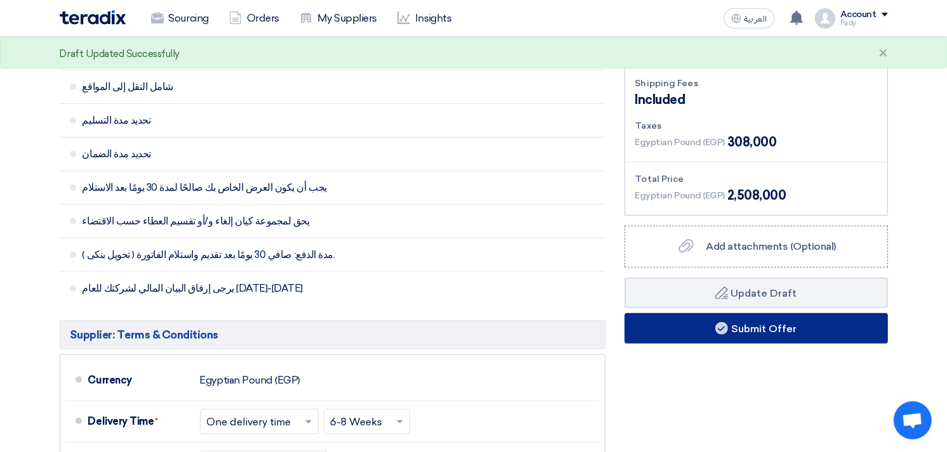
click at [744, 329] on button "Submit Offer" at bounding box center [755, 328] width 263 height 30
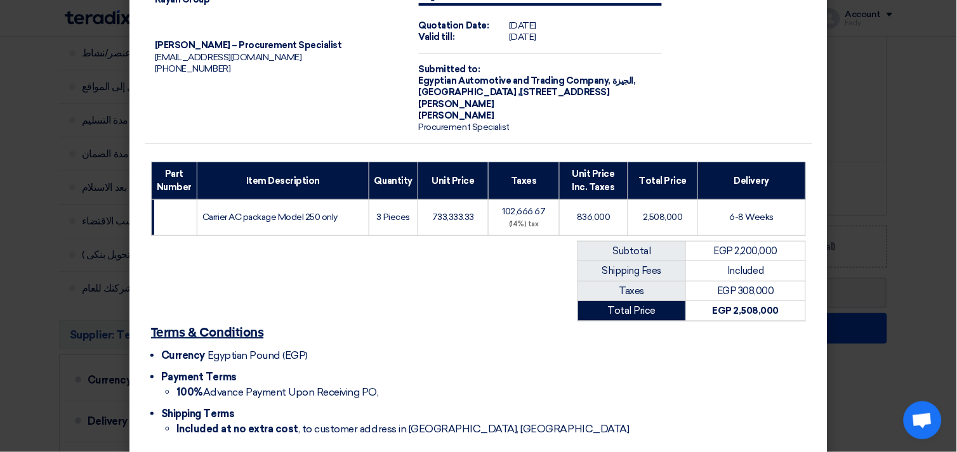
scroll to position [98, 0]
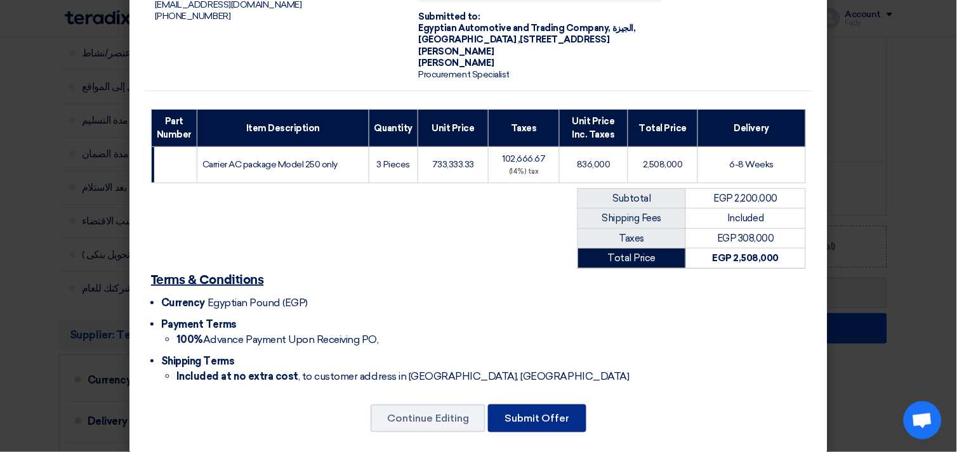
click at [541, 407] on button "Submit Offer" at bounding box center [537, 419] width 98 height 28
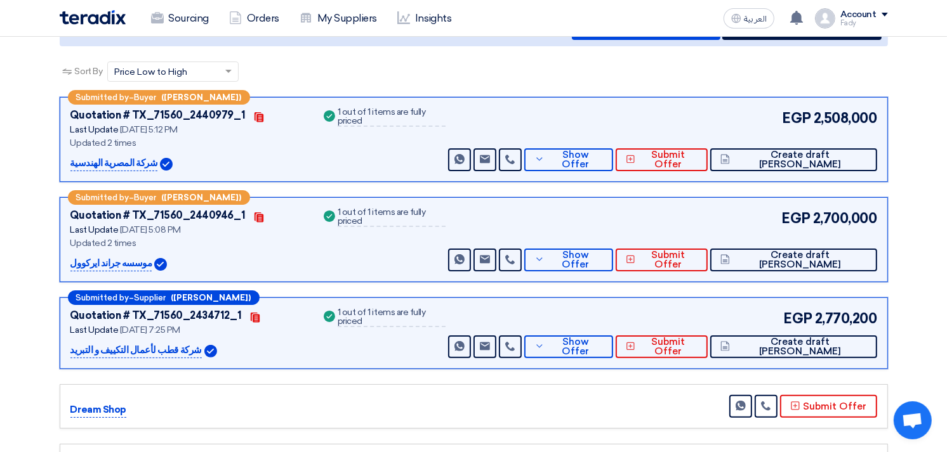
scroll to position [185, 0]
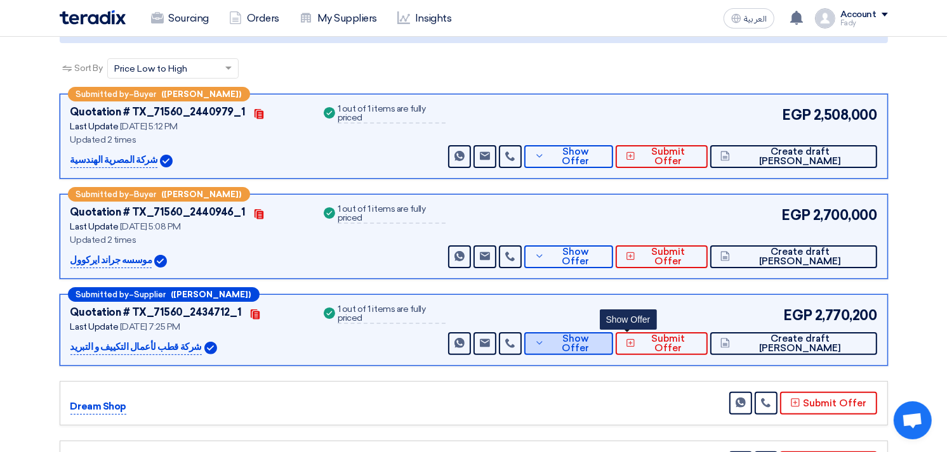
click at [612, 351] on button "Show Offer" at bounding box center [568, 343] width 89 height 23
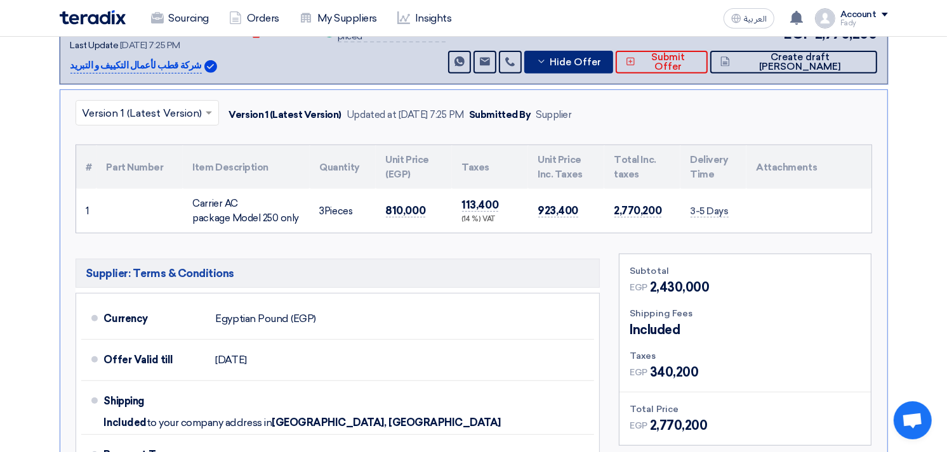
scroll to position [256, 0]
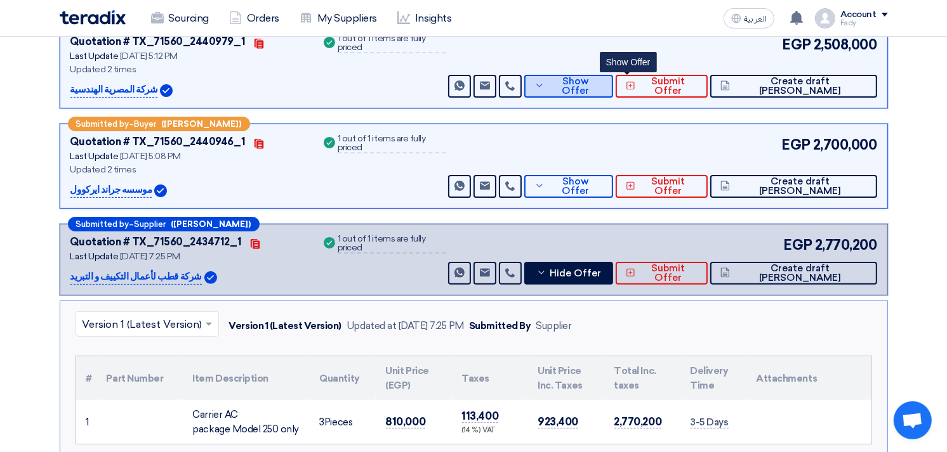
click at [613, 77] on button "Show Offer" at bounding box center [568, 86] width 89 height 23
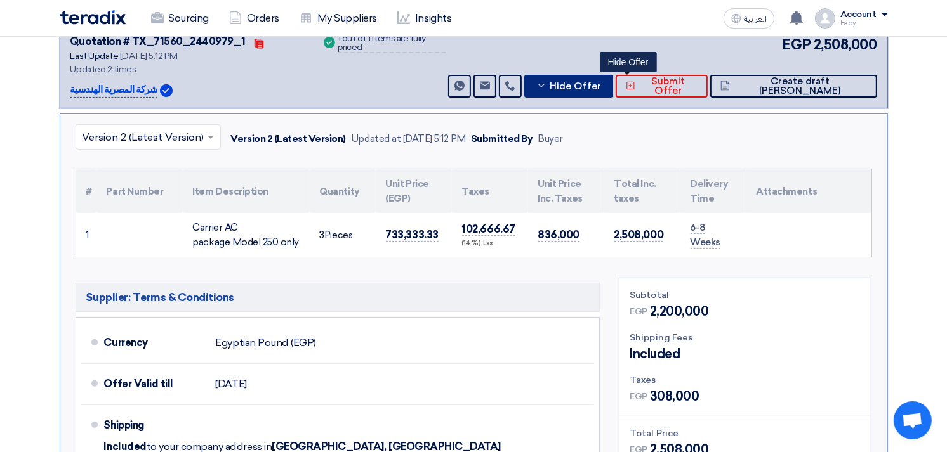
click at [601, 82] on span "Hide Offer" at bounding box center [574, 87] width 51 height 10
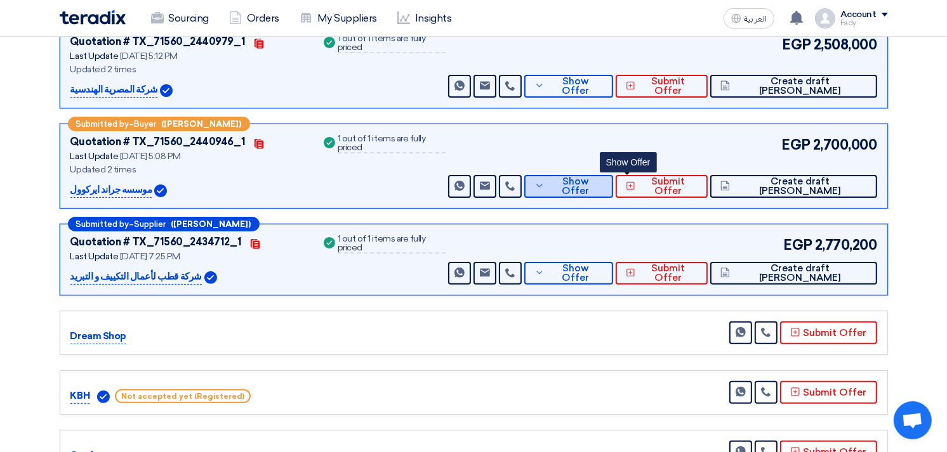
click at [603, 188] on span "Show Offer" at bounding box center [575, 186] width 55 height 19
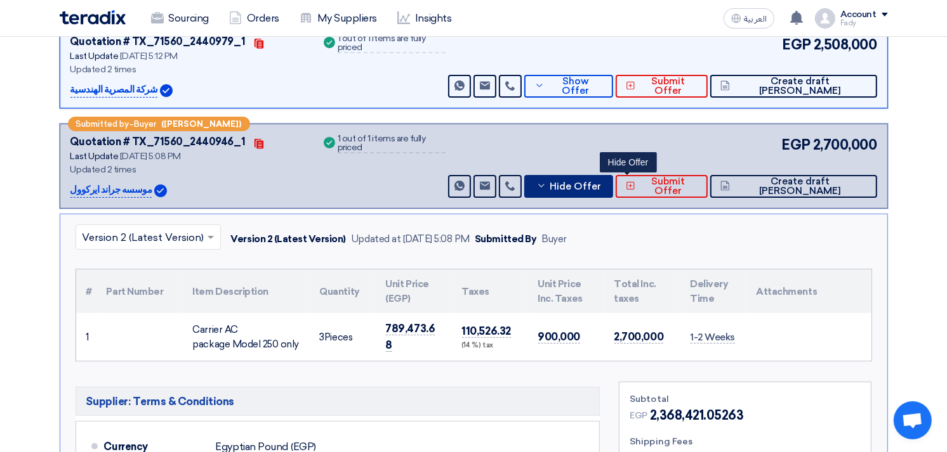
click at [601, 188] on span "Hide Offer" at bounding box center [574, 187] width 51 height 10
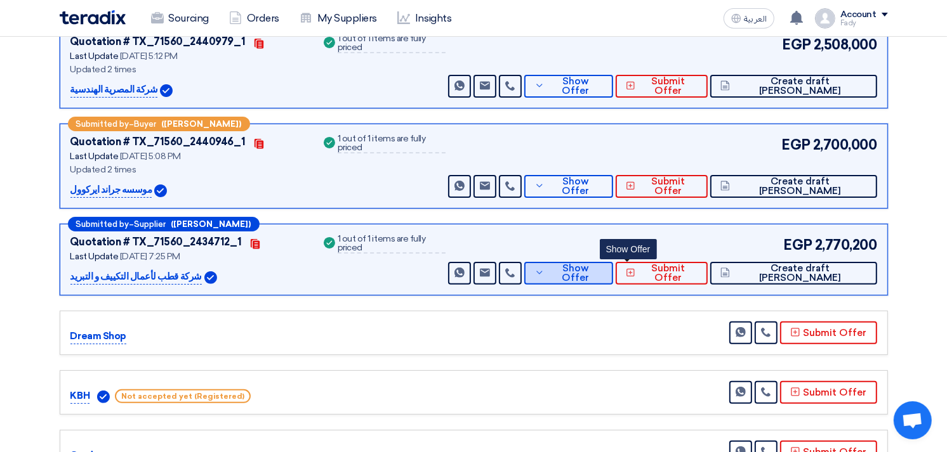
click at [613, 265] on button "Show Offer" at bounding box center [568, 273] width 89 height 23
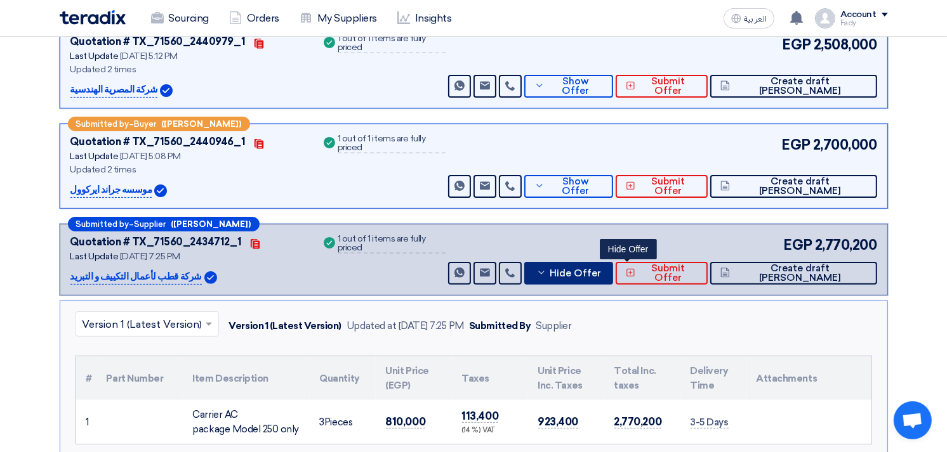
click at [613, 265] on button "Hide Offer" at bounding box center [568, 273] width 89 height 23
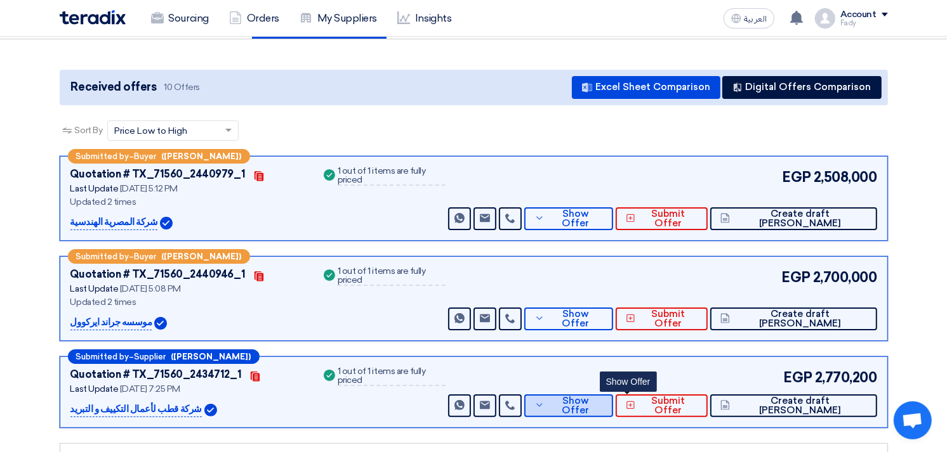
scroll to position [115, 0]
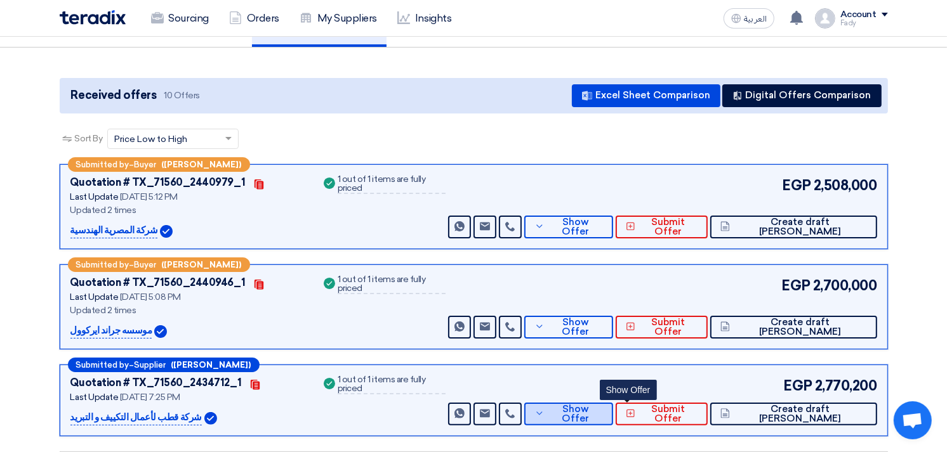
click at [603, 412] on span "Show Offer" at bounding box center [575, 414] width 55 height 19
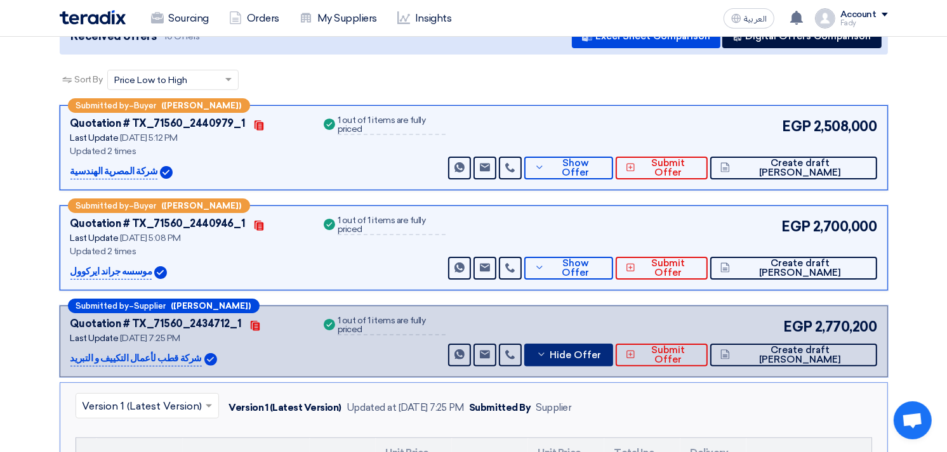
scroll to position [326, 0]
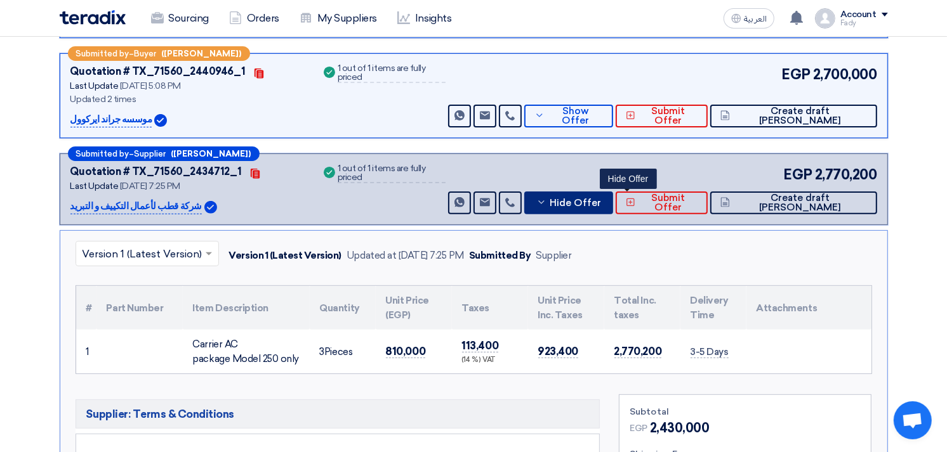
click at [601, 199] on span "Hide Offer" at bounding box center [574, 204] width 51 height 10
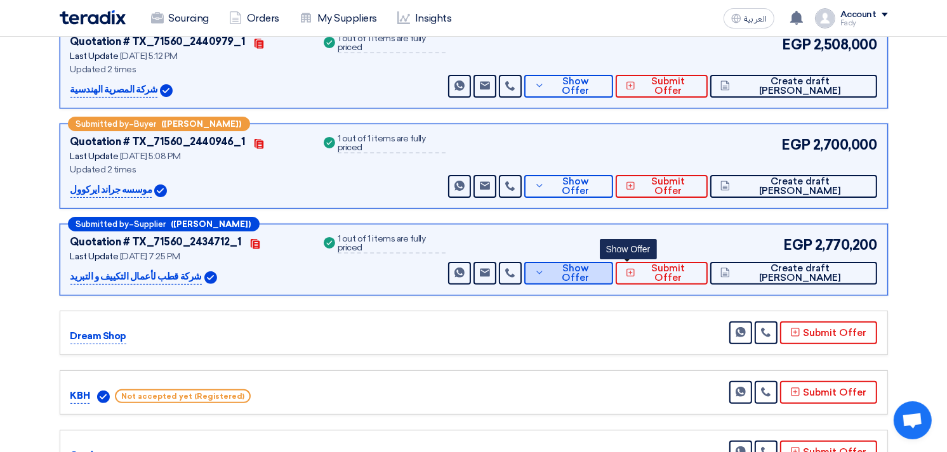
scroll to position [0, 0]
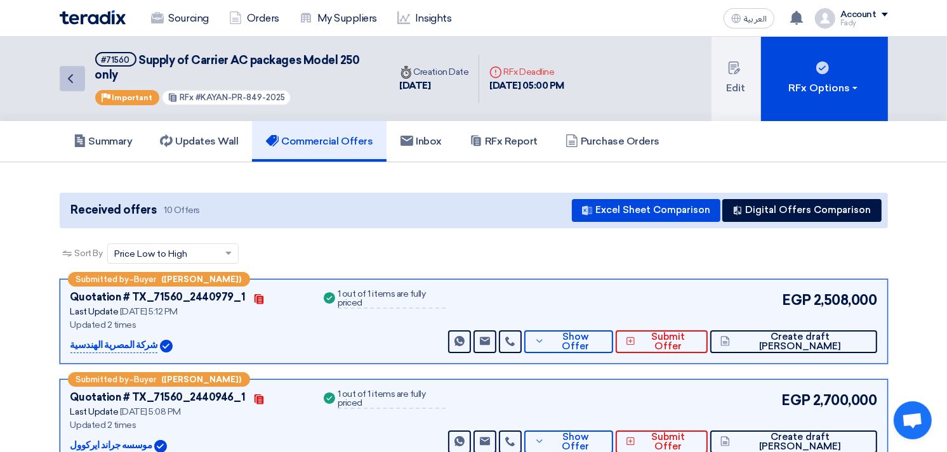
click at [72, 77] on icon "Back" at bounding box center [70, 78] width 15 height 15
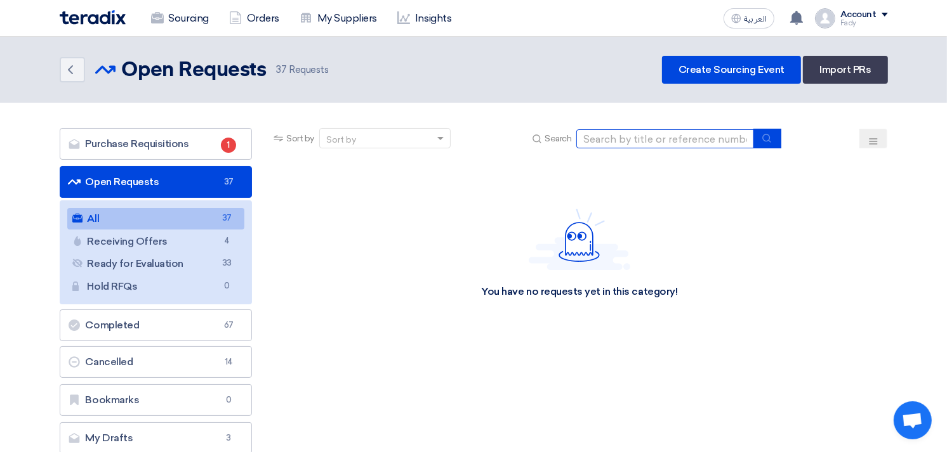
click at [619, 132] on input at bounding box center [665, 138] width 178 height 19
type input "skoda"
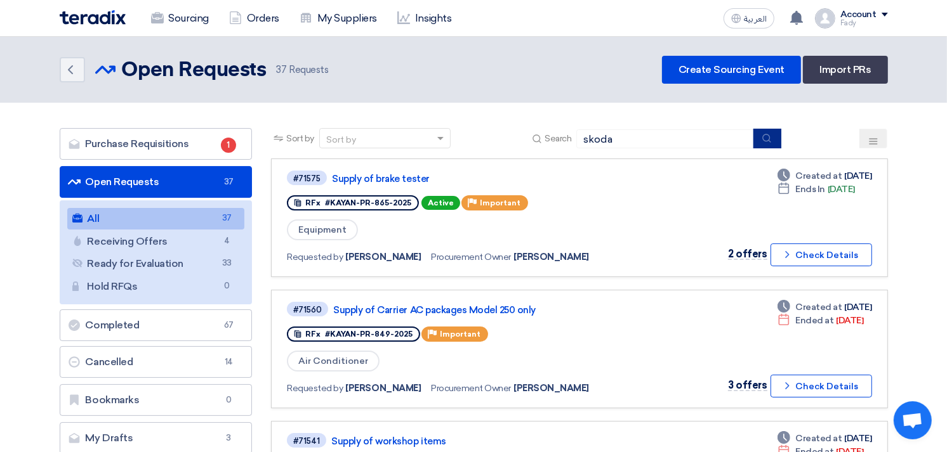
click at [766, 135] on icon "submit" at bounding box center [766, 138] width 10 height 10
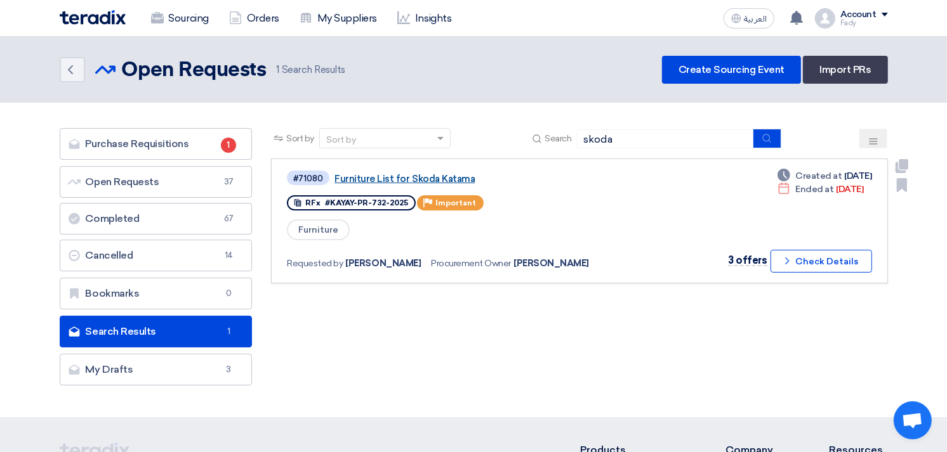
click at [423, 178] on link "Furniture List for Skoda Katama" at bounding box center [492, 178] width 317 height 11
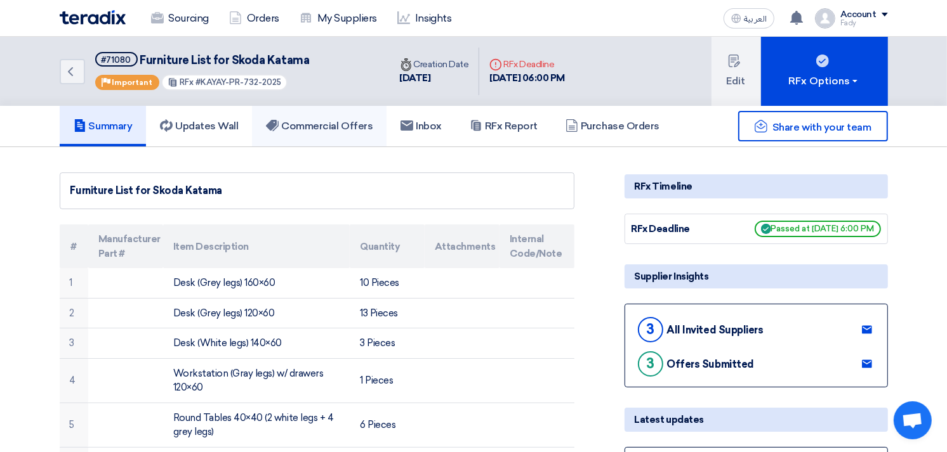
click at [341, 106] on link "Commercial Offers" at bounding box center [319, 126] width 135 height 41
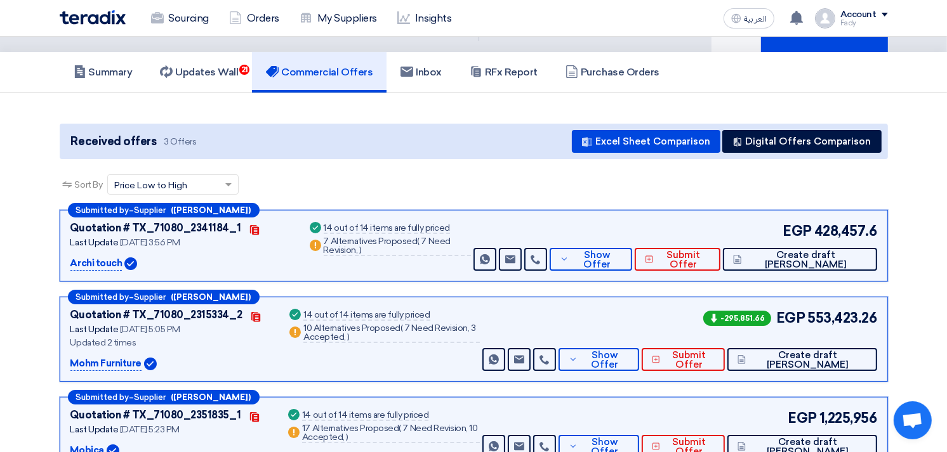
scroll to position [70, 0]
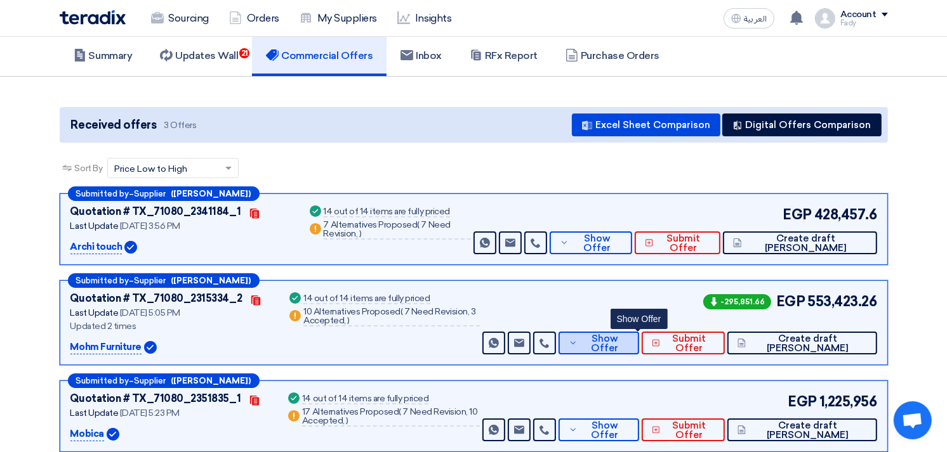
click at [639, 332] on button "Show Offer" at bounding box center [598, 343] width 81 height 23
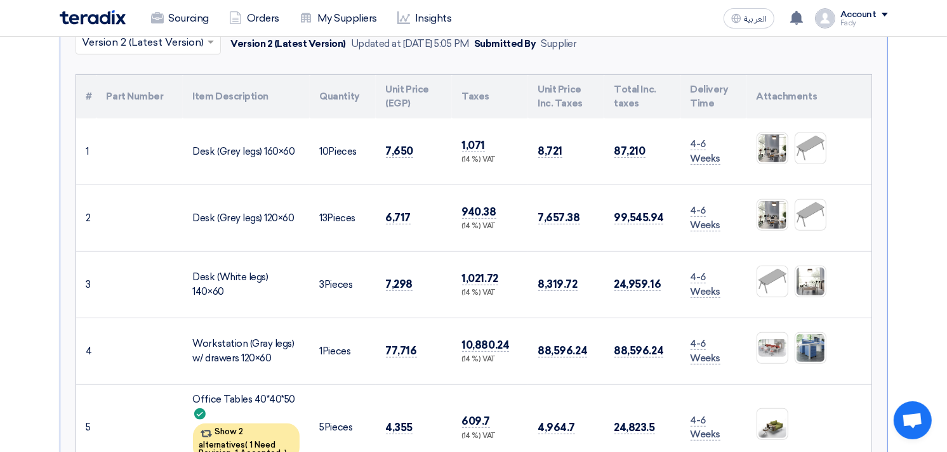
scroll to position [563, 0]
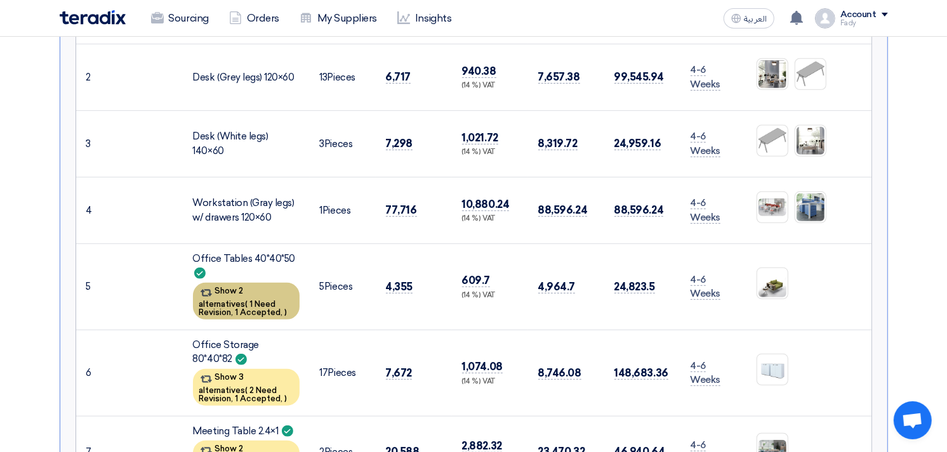
click at [268, 308] on span "1 Accepted," at bounding box center [259, 313] width 48 height 10
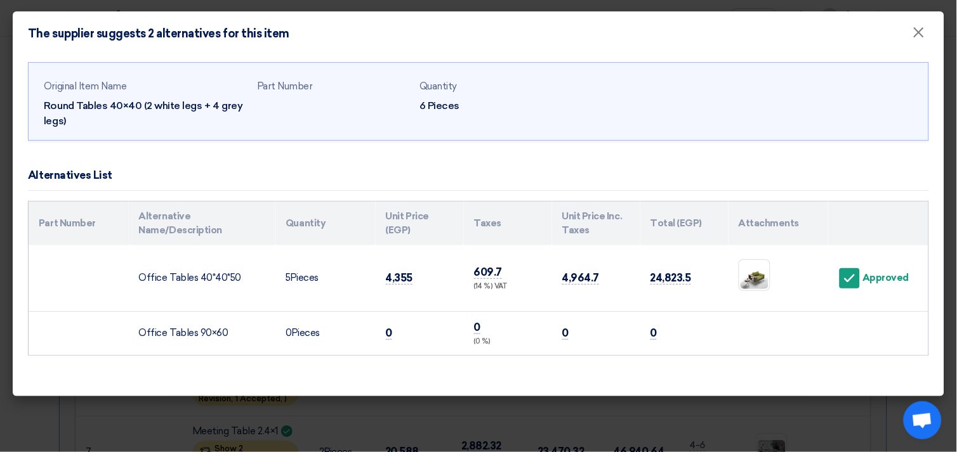
click at [281, 381] on div "Original Item Name Round Tables 40×40 (2 white legs + 4 grey legs) Part Number …" at bounding box center [478, 226] width 931 height 341
click at [915, 36] on span "×" at bounding box center [918, 35] width 13 height 25
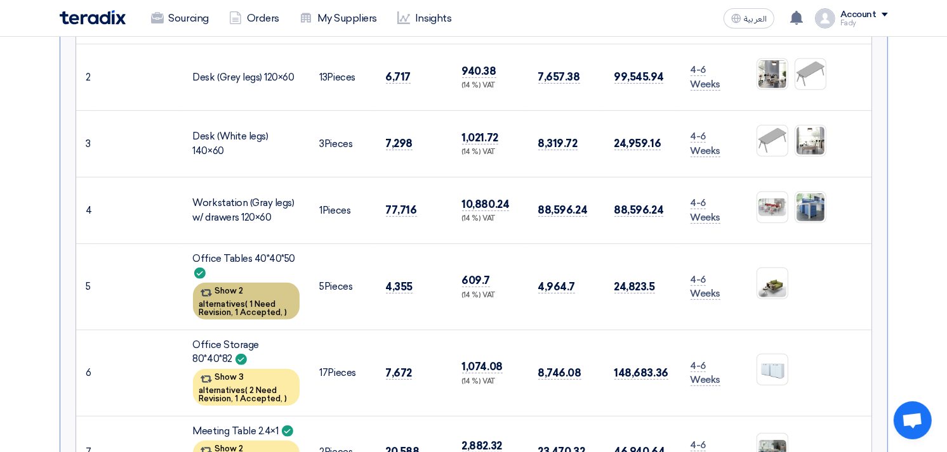
click at [285, 308] on span ")" at bounding box center [286, 313] width 3 height 10
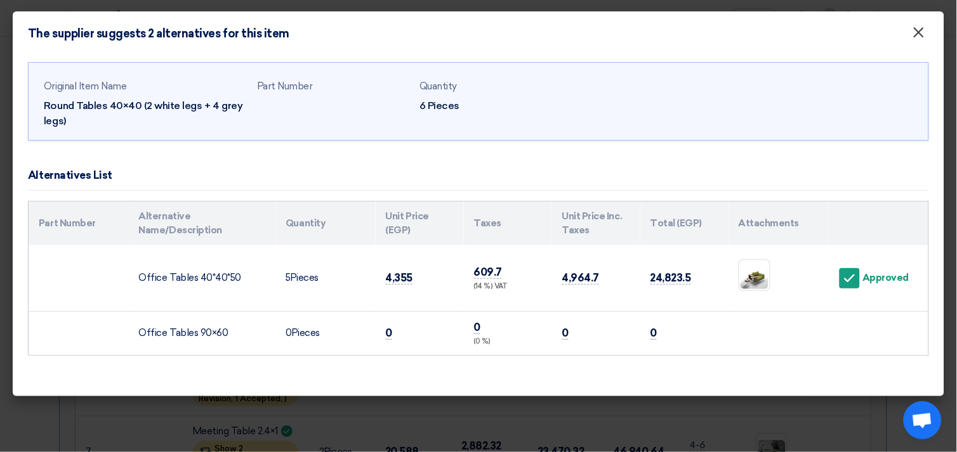
click at [921, 34] on span "×" at bounding box center [918, 35] width 13 height 25
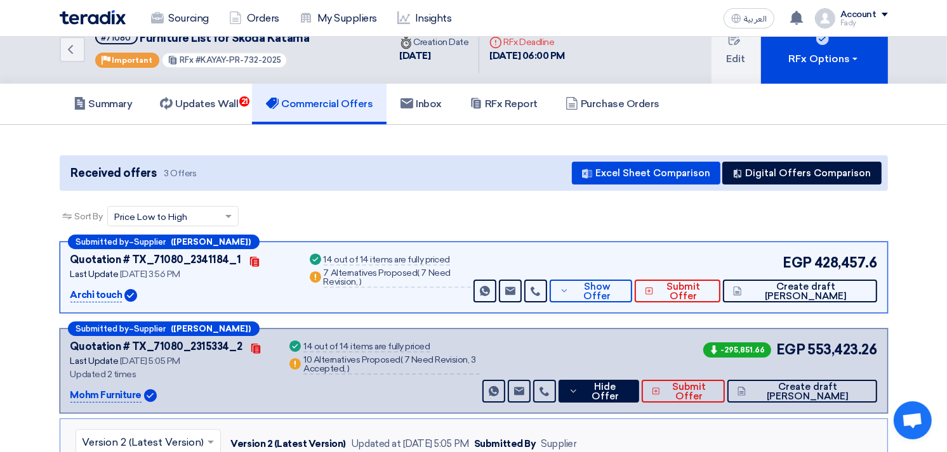
scroll to position [0, 0]
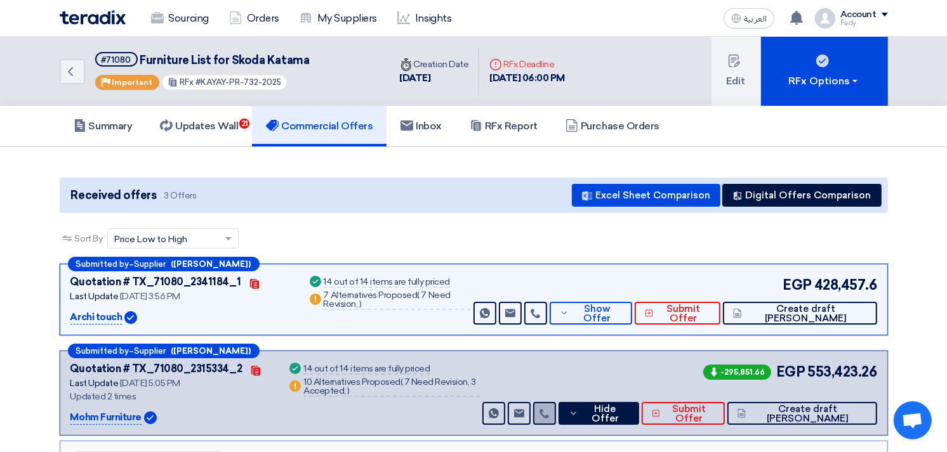
click at [549, 409] on use at bounding box center [544, 414] width 10 height 10
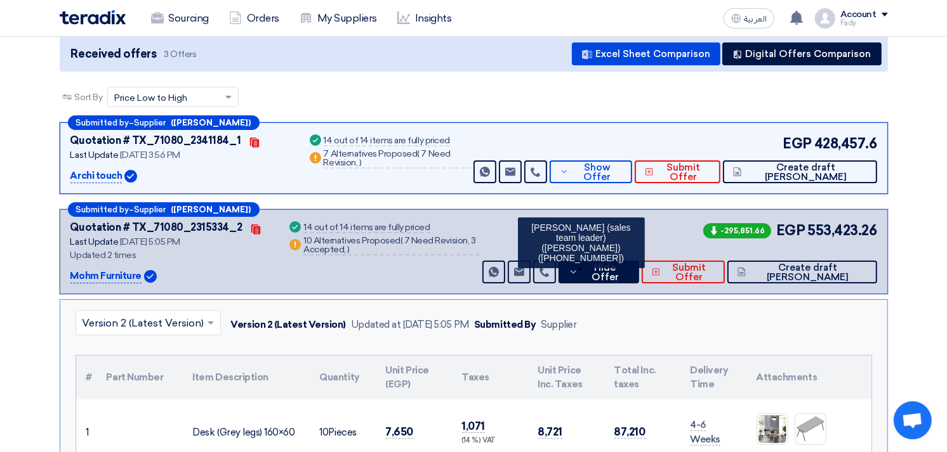
scroll to position [141, 0]
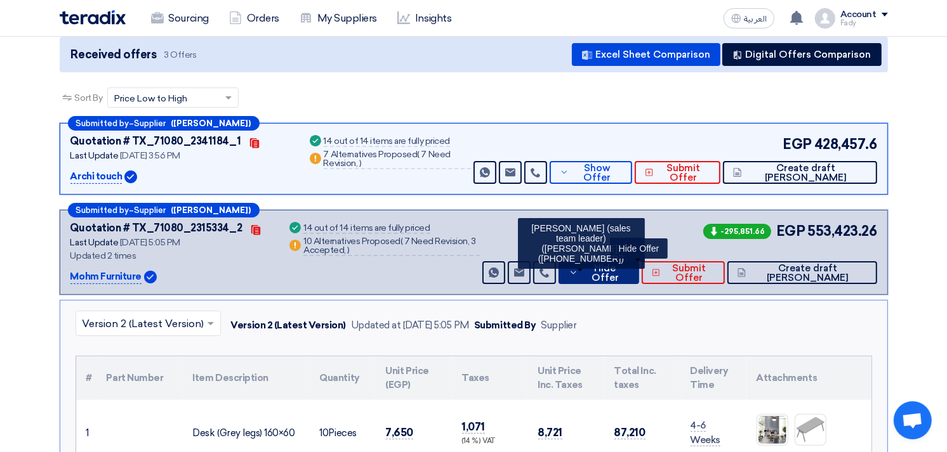
click at [629, 267] on span "Hide Offer" at bounding box center [605, 273] width 48 height 19
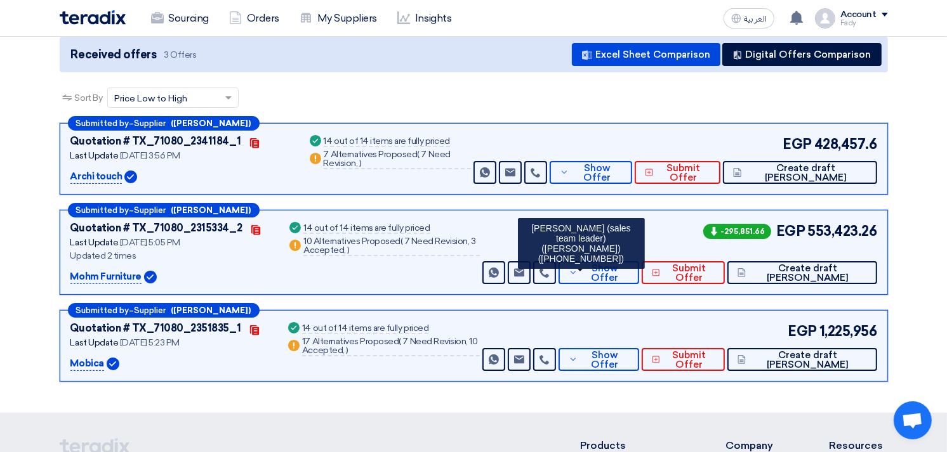
click at [687, 239] on div "-295,851.66 EGP 553,423.26 Send Message" at bounding box center [678, 252] width 397 height 63
click at [549, 270] on icon at bounding box center [544, 273] width 10 height 10
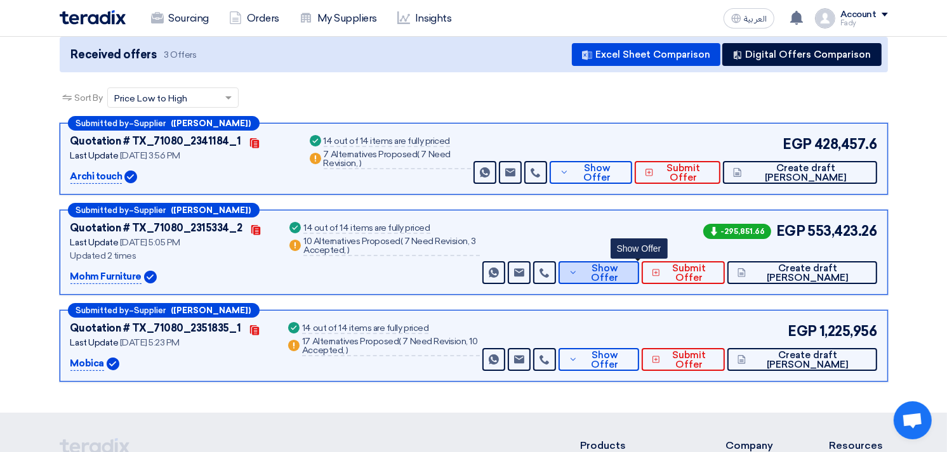
click at [629, 273] on span "Show Offer" at bounding box center [605, 273] width 48 height 19
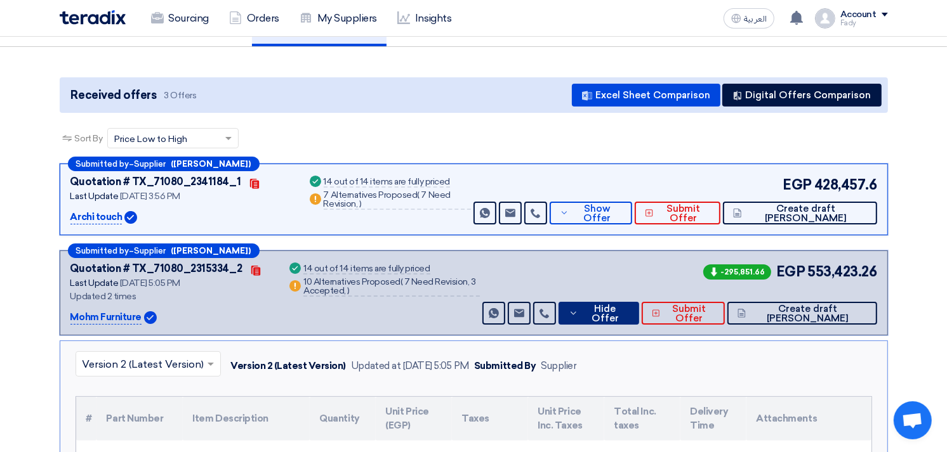
scroll to position [0, 0]
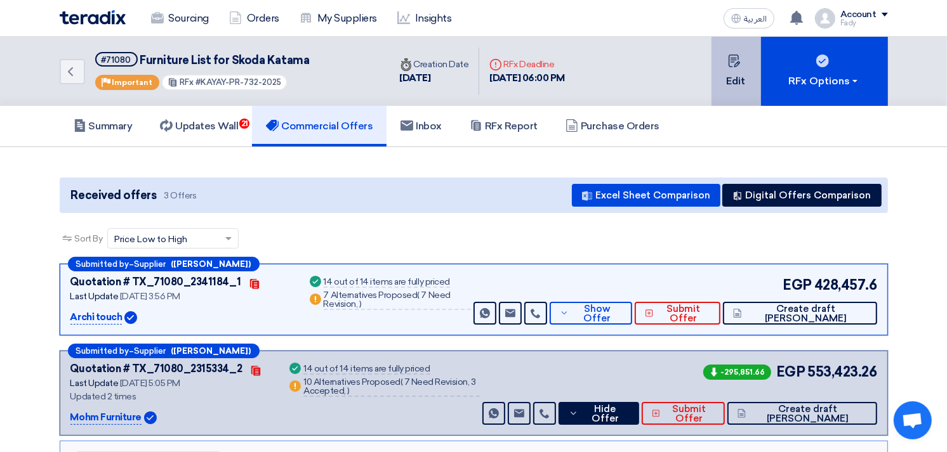
click at [732, 62] on icon at bounding box center [734, 61] width 13 height 13
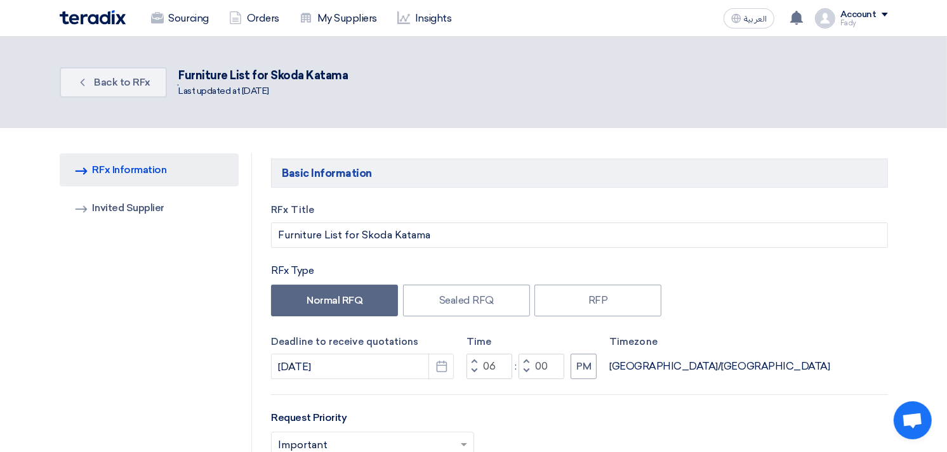
scroll to position [70, 0]
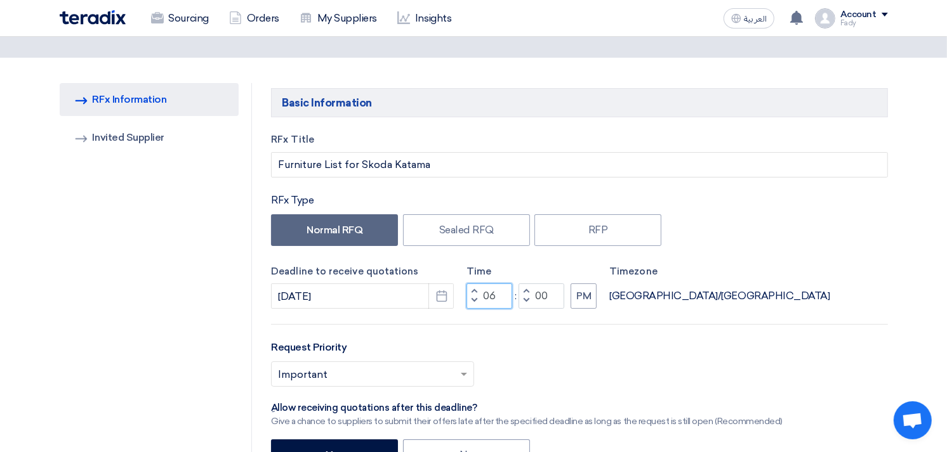
click at [489, 295] on input "06" at bounding box center [489, 296] width 46 height 25
click at [439, 295] on icon "Pick a date" at bounding box center [441, 296] width 13 height 13
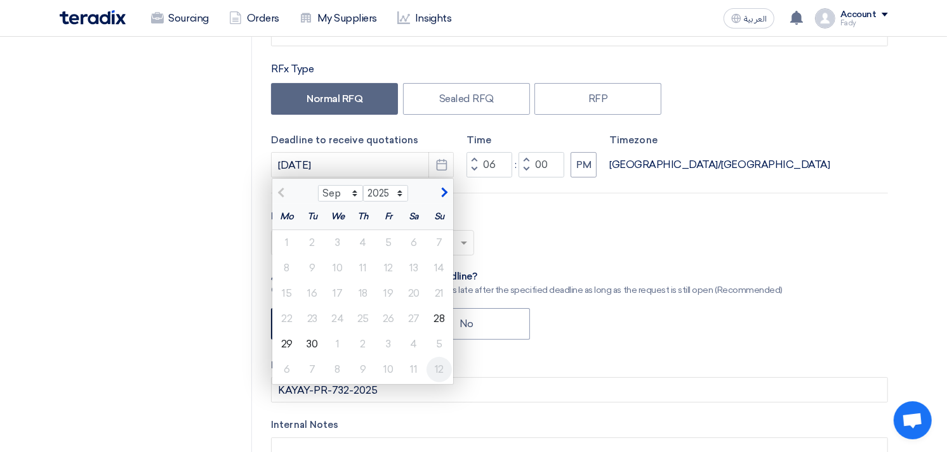
scroll to position [211, 0]
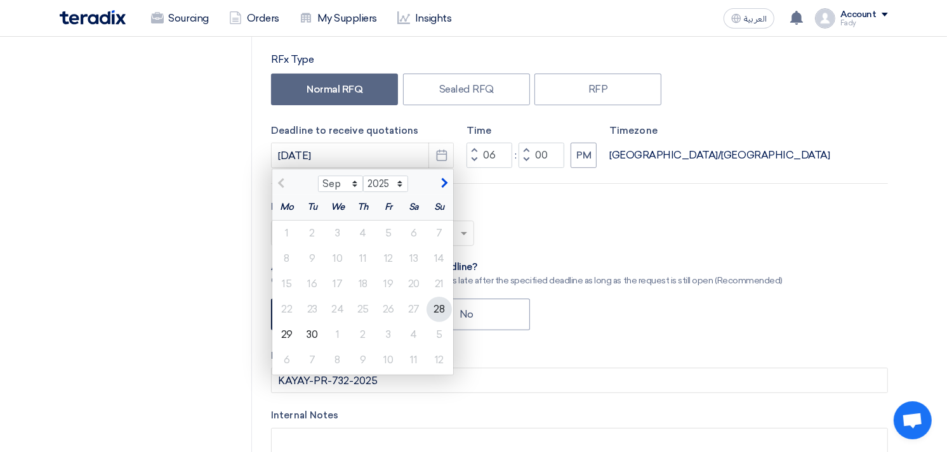
click at [435, 312] on div "28" at bounding box center [438, 309] width 25 height 25
type input "[DATE]"
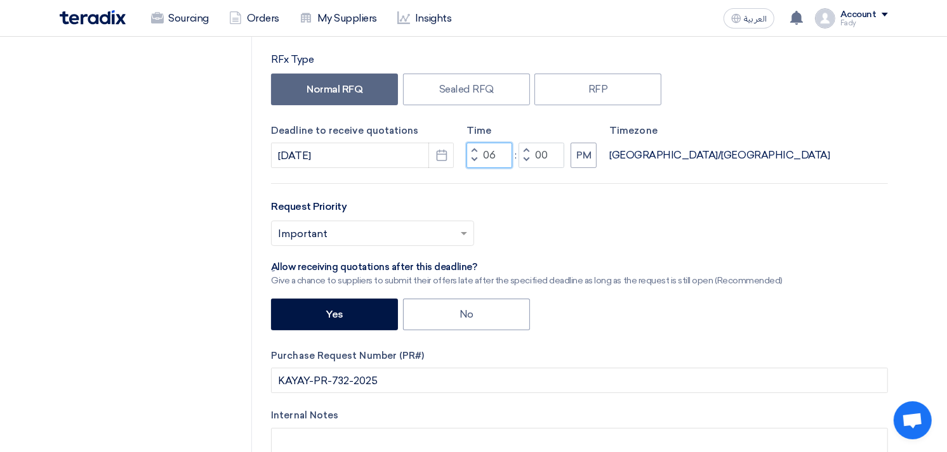
click at [487, 151] on input "06" at bounding box center [489, 155] width 46 height 25
click at [489, 152] on input "06" at bounding box center [489, 155] width 46 height 25
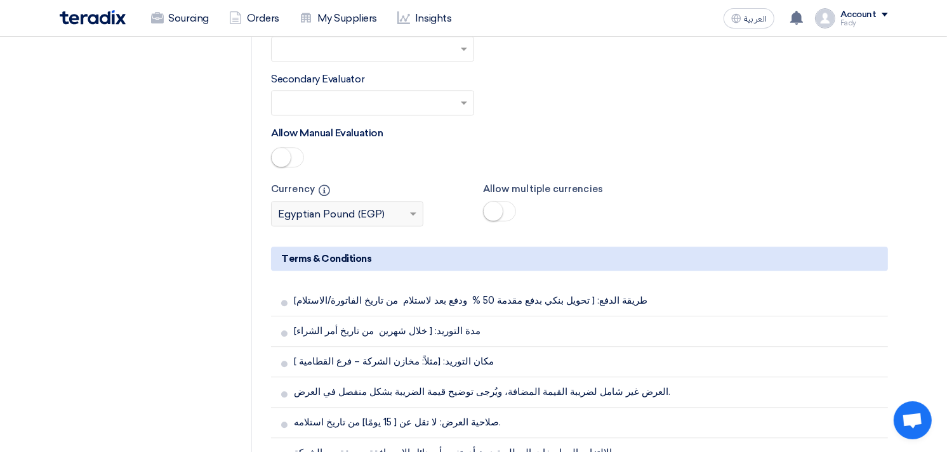
scroll to position [3174, 0]
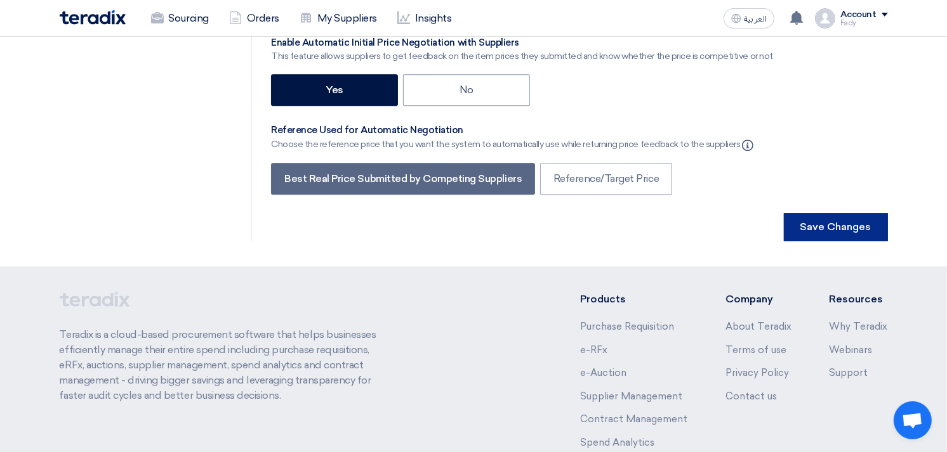
type input "09"
click at [829, 213] on button "Save Changes" at bounding box center [836, 227] width 104 height 28
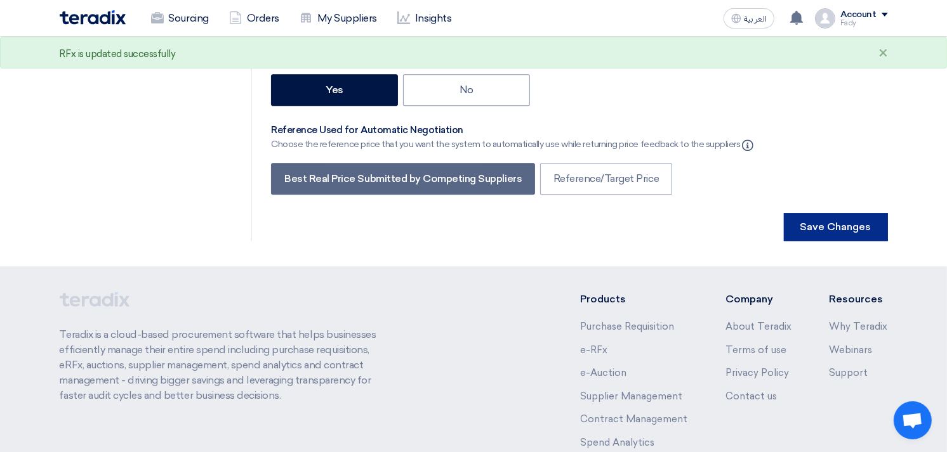
scroll to position [0, 0]
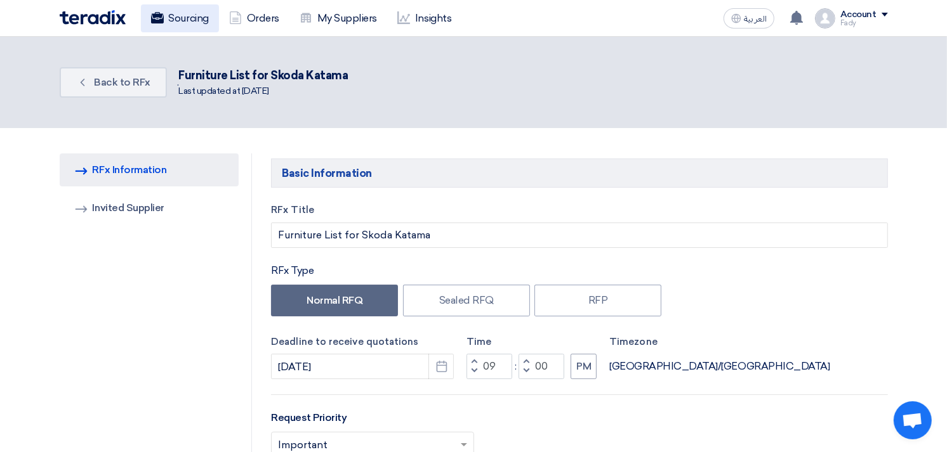
click at [178, 11] on link "Sourcing" at bounding box center [180, 18] width 78 height 28
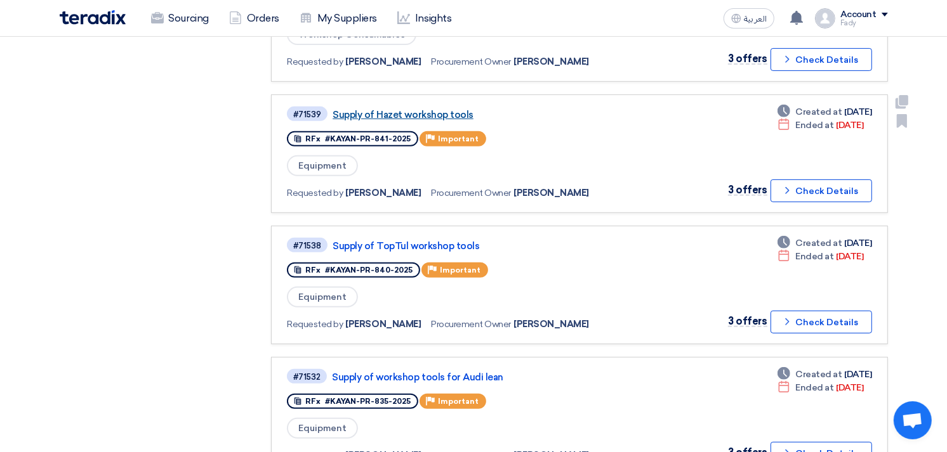
scroll to position [493, 0]
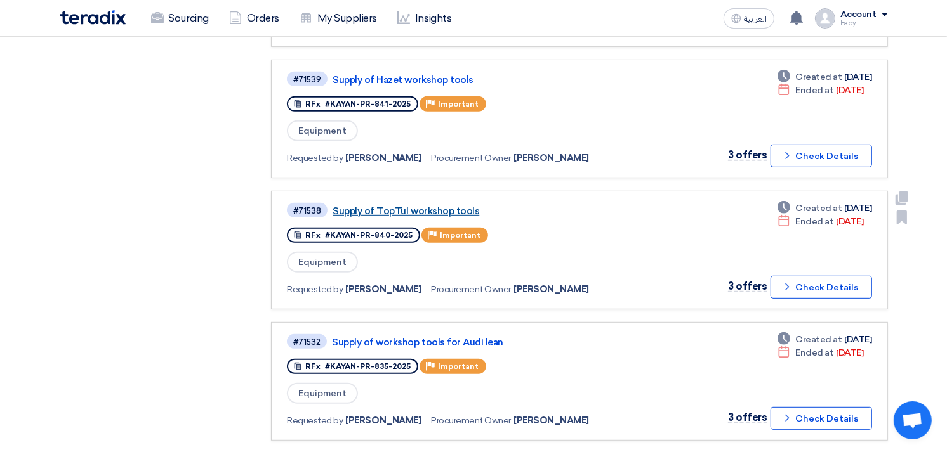
click at [443, 206] on link "Supply of TopTul workshop tools" at bounding box center [490, 211] width 317 height 11
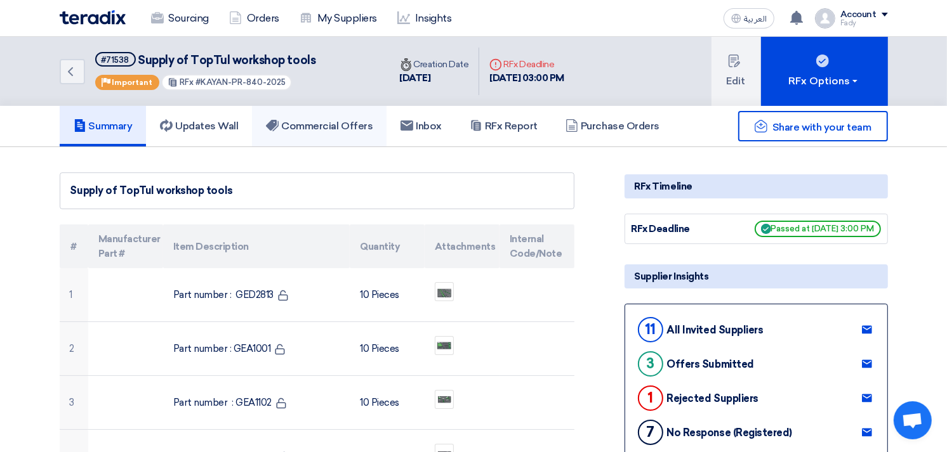
click at [356, 112] on link "Commercial Offers" at bounding box center [319, 126] width 135 height 41
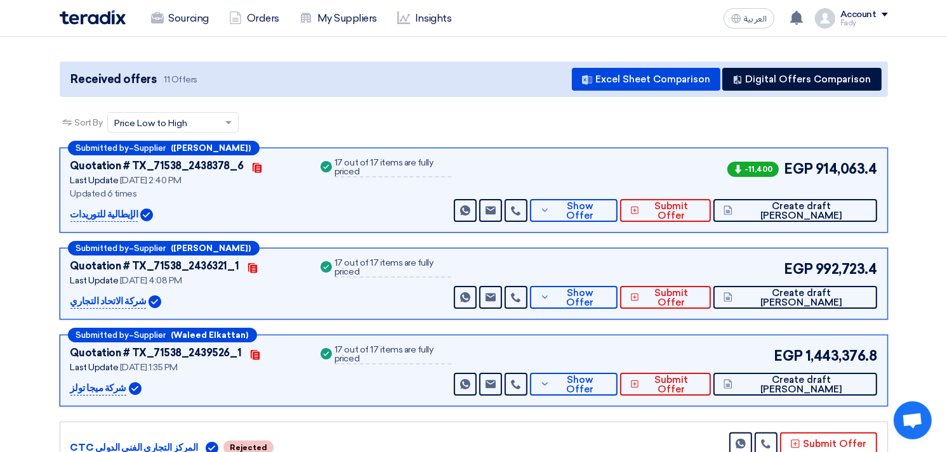
scroll to position [141, 0]
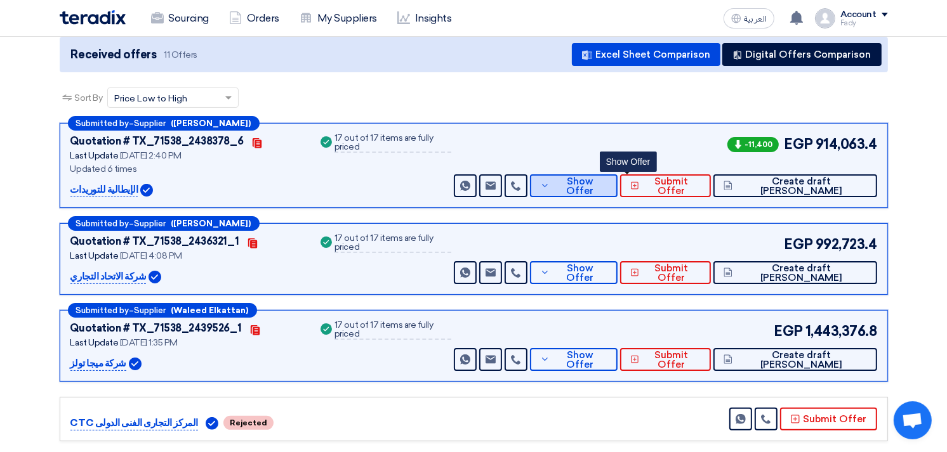
click at [607, 184] on span "Show Offer" at bounding box center [580, 186] width 55 height 19
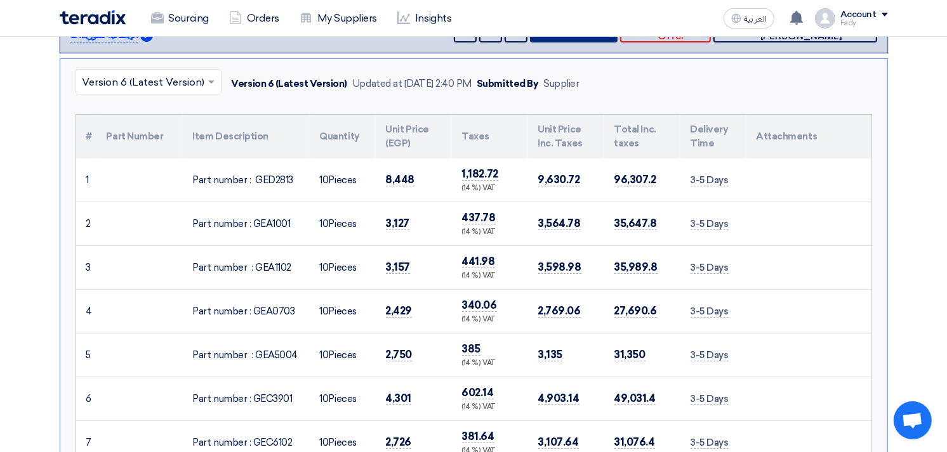
scroll to position [211, 0]
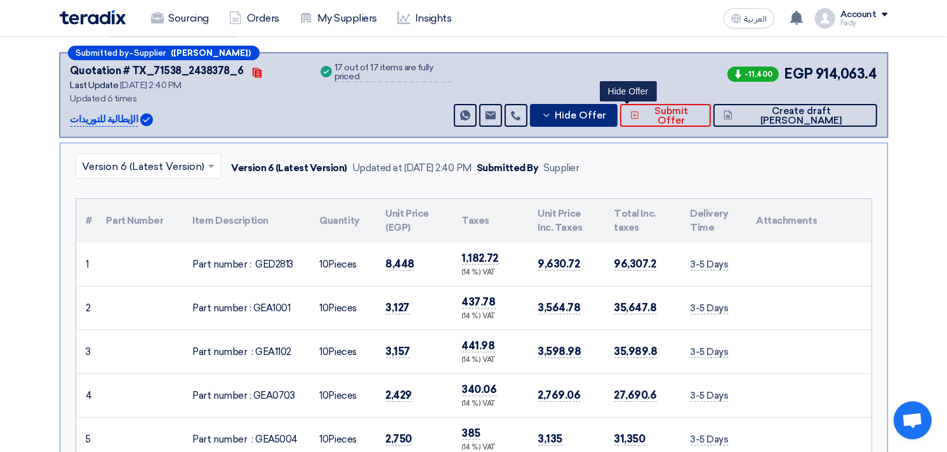
click at [606, 112] on span "Hide Offer" at bounding box center [580, 116] width 51 height 10
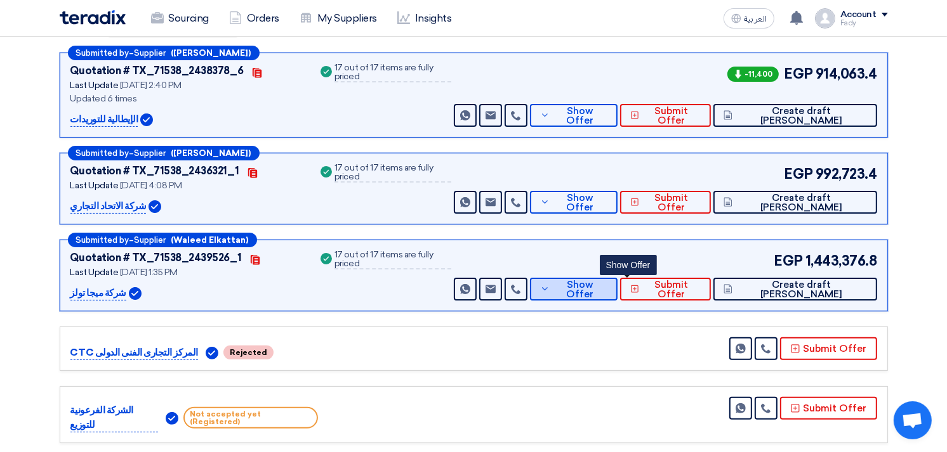
click at [617, 281] on button "Show Offer" at bounding box center [574, 289] width 88 height 23
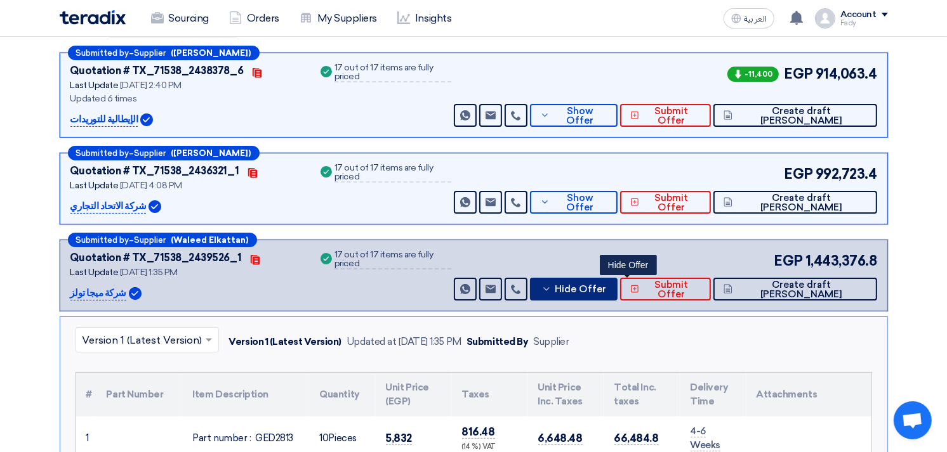
click at [606, 286] on span "Hide Offer" at bounding box center [580, 290] width 51 height 10
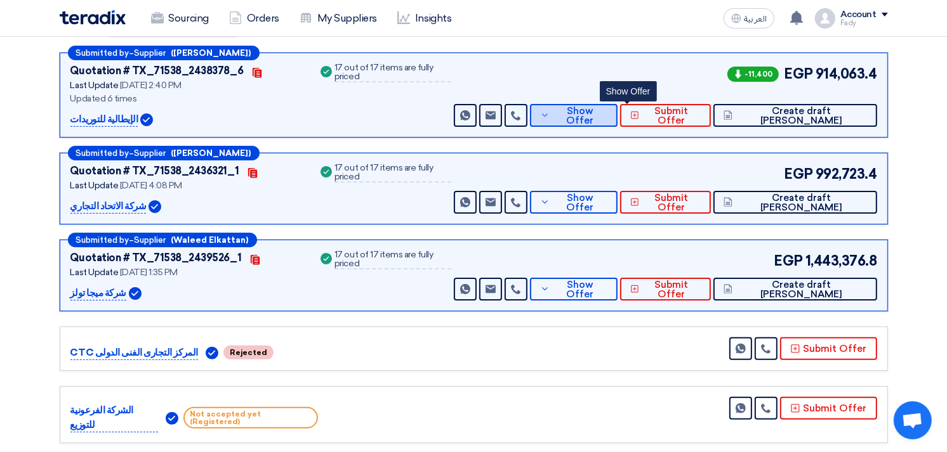
click at [617, 110] on button "Show Offer" at bounding box center [574, 115] width 88 height 23
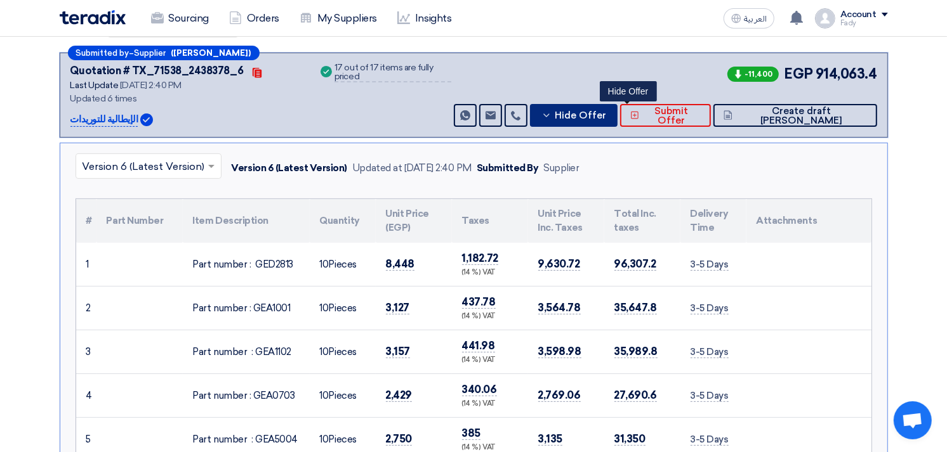
click at [606, 113] on span "Hide Offer" at bounding box center [580, 116] width 51 height 10
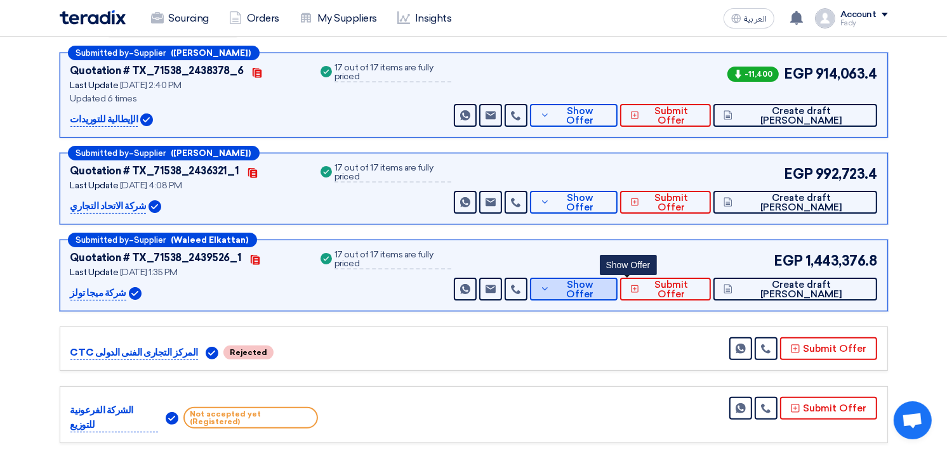
click at [607, 287] on span "Show Offer" at bounding box center [580, 289] width 55 height 19
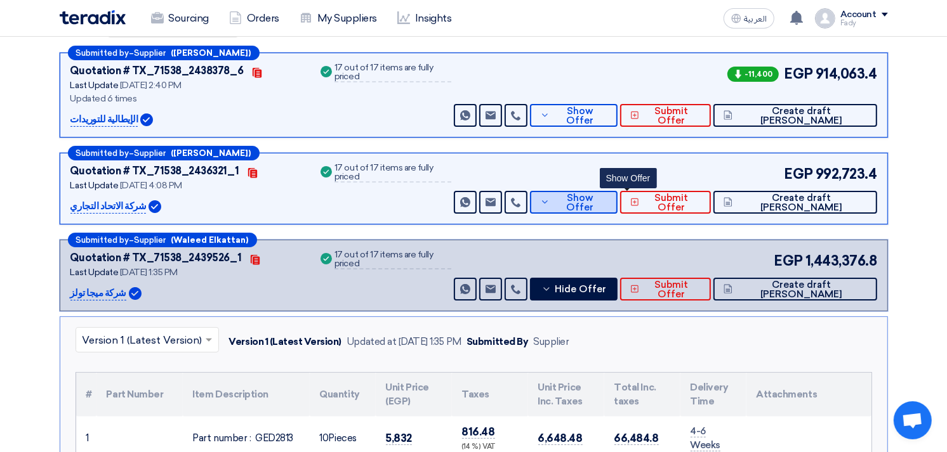
click at [607, 197] on span "Show Offer" at bounding box center [580, 203] width 55 height 19
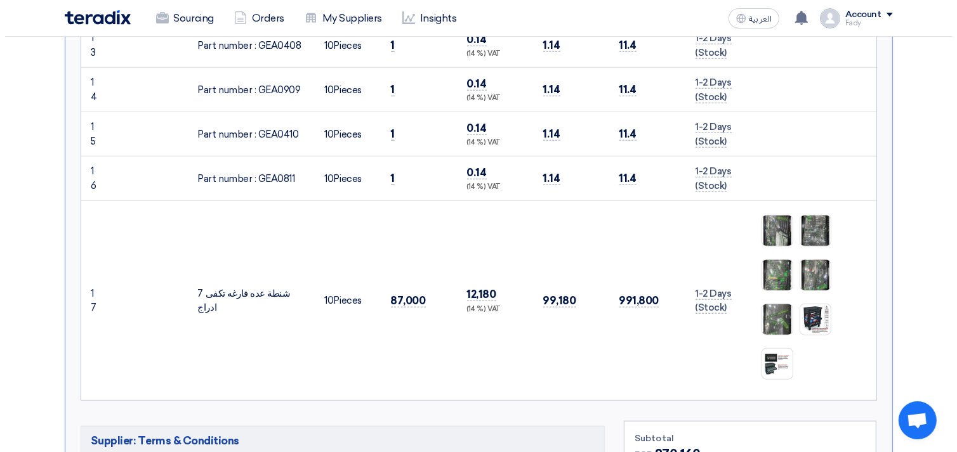
scroll to position [1057, 0]
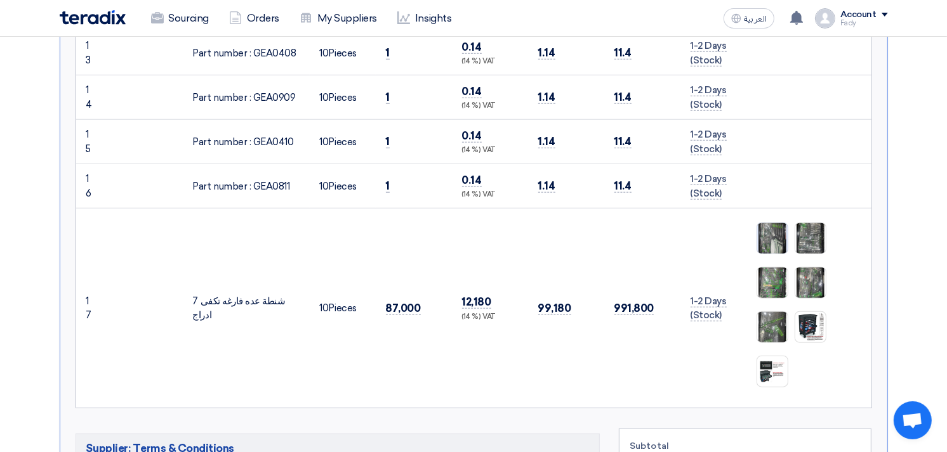
click at [763, 220] on img at bounding box center [772, 239] width 30 height 40
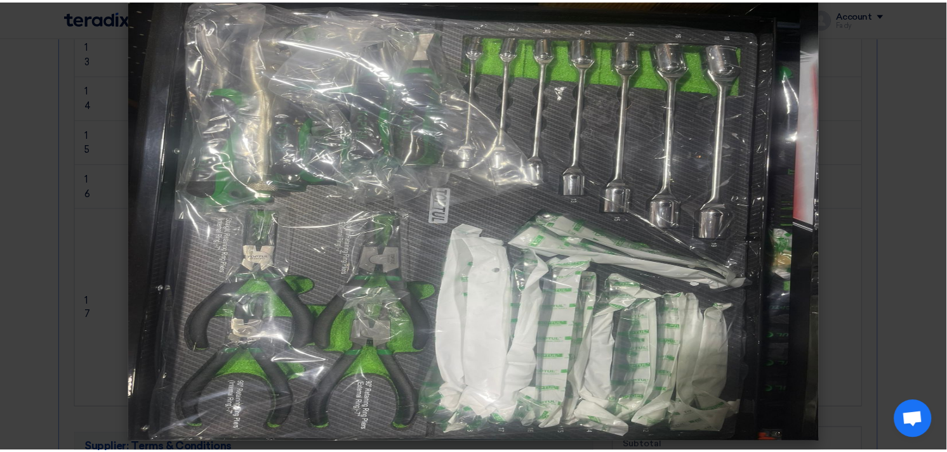
scroll to position [22, 0]
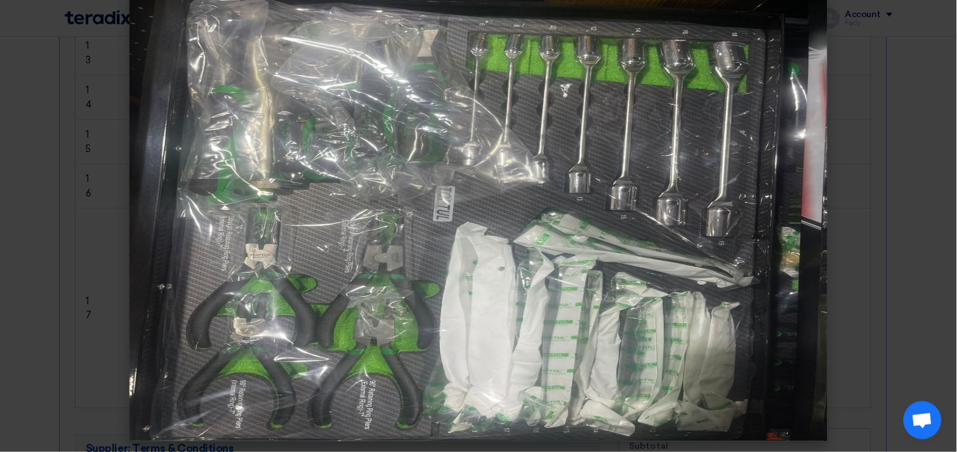
click at [886, 187] on modal-container at bounding box center [478, 226] width 957 height 452
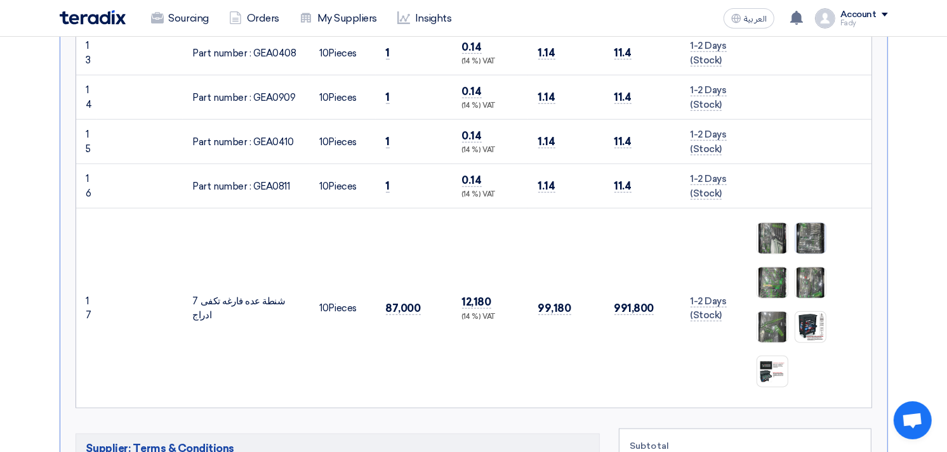
click at [809, 223] on img at bounding box center [810, 239] width 30 height 40
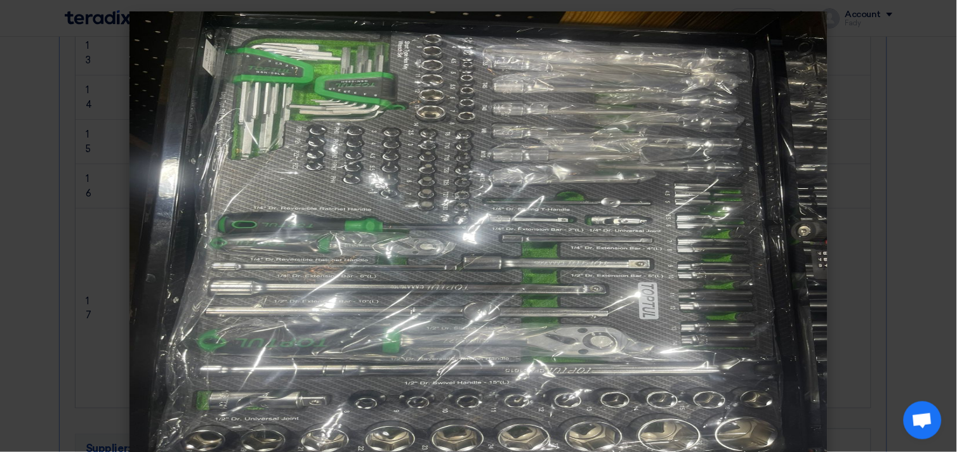
click at [939, 123] on modal-container at bounding box center [478, 226] width 957 height 452
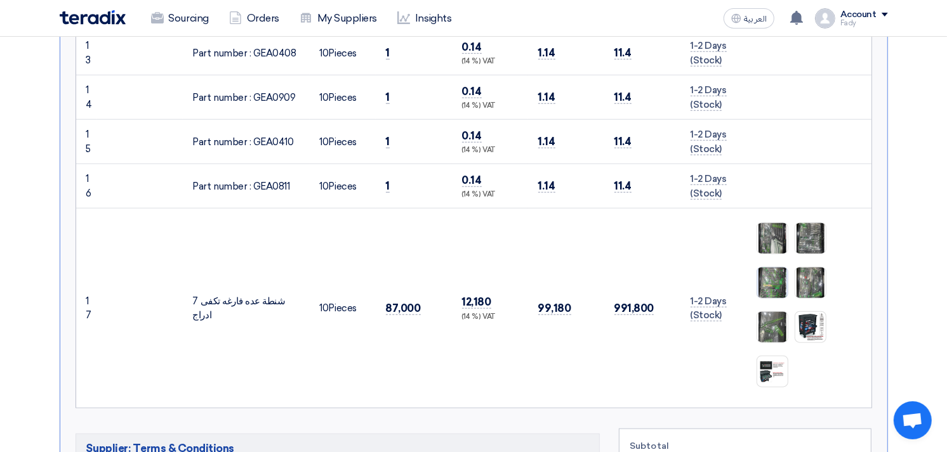
click at [773, 266] on img at bounding box center [772, 283] width 30 height 40
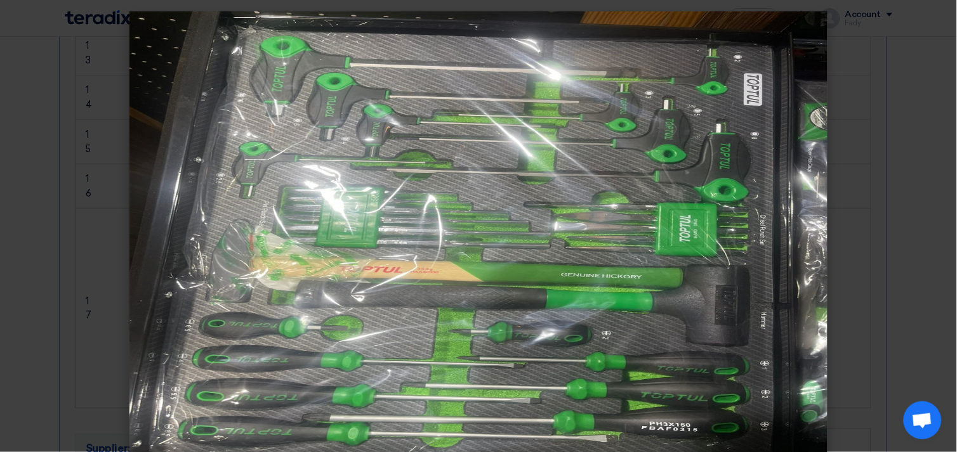
click at [904, 155] on modal-container at bounding box center [478, 226] width 957 height 452
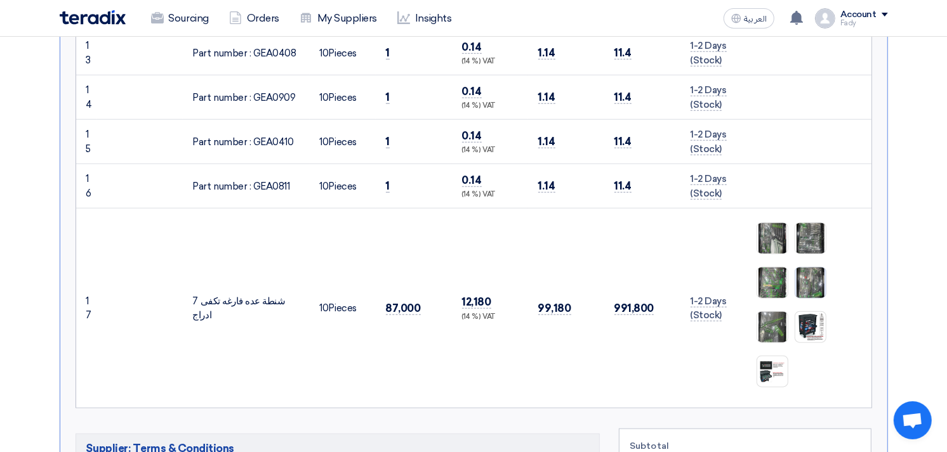
click at [819, 263] on img at bounding box center [810, 283] width 30 height 40
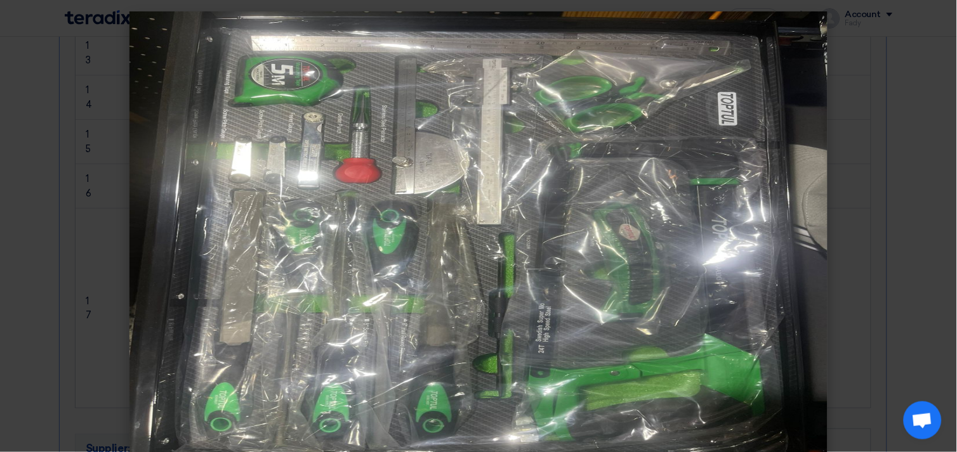
click at [902, 184] on modal-container at bounding box center [478, 226] width 957 height 452
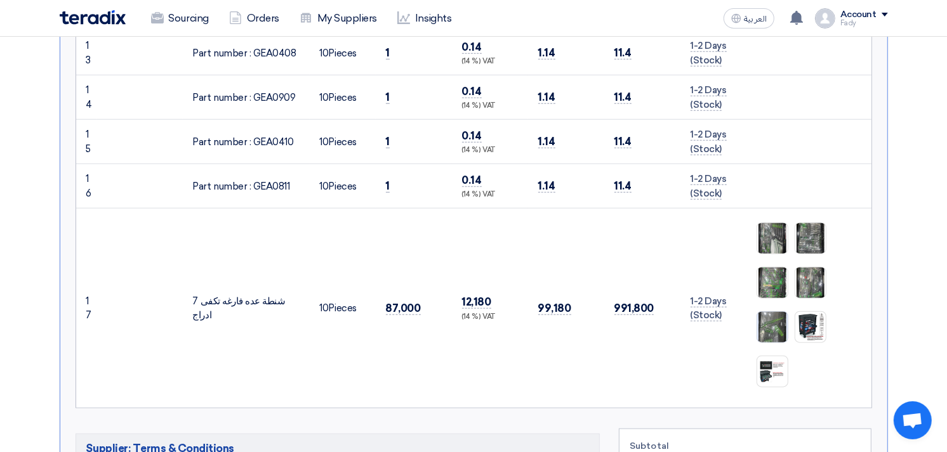
click at [775, 308] on img at bounding box center [772, 328] width 30 height 40
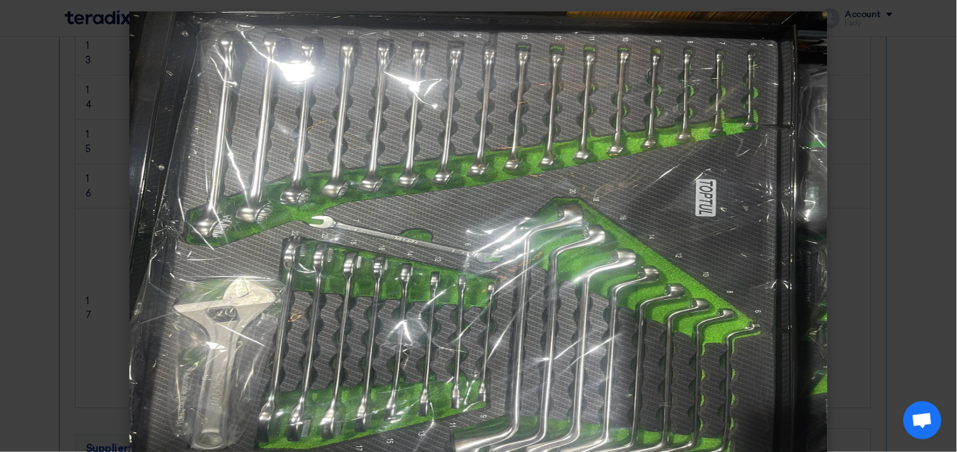
click at [897, 230] on modal-container at bounding box center [478, 226] width 957 height 452
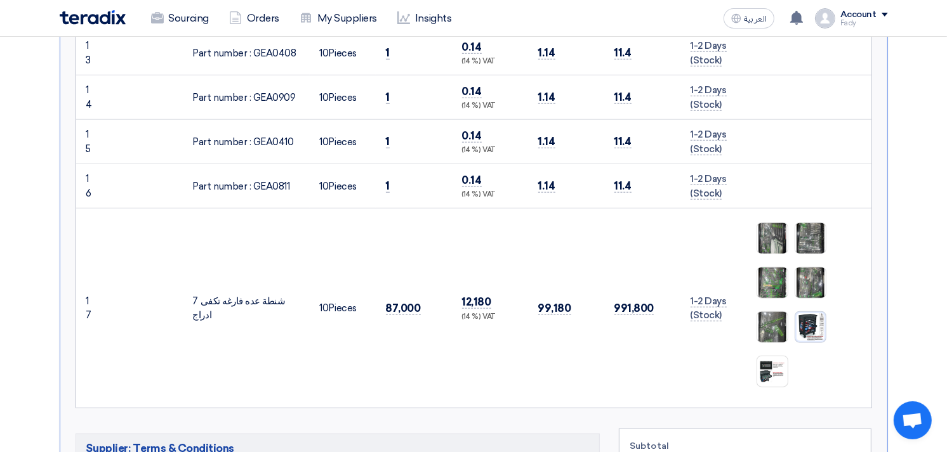
click at [811, 313] on img at bounding box center [810, 327] width 30 height 30
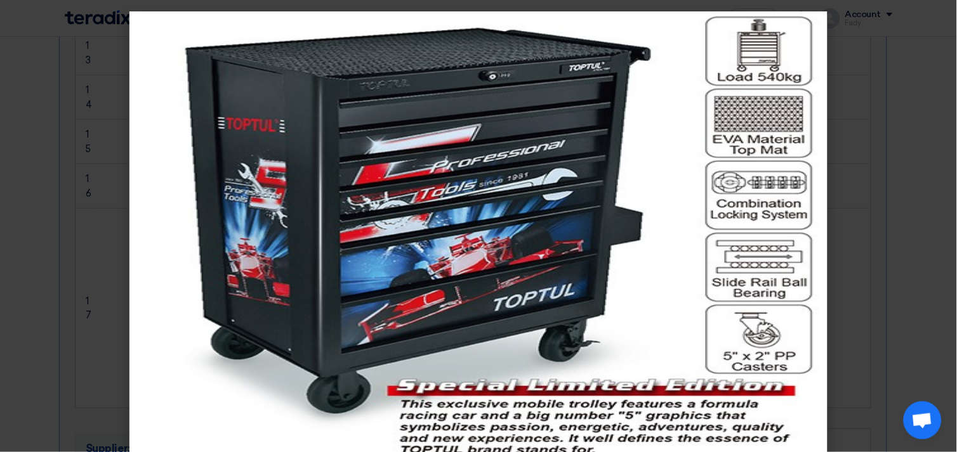
click at [902, 195] on modal-container at bounding box center [478, 226] width 957 height 452
